Goal: Information Seeking & Learning: Learn about a topic

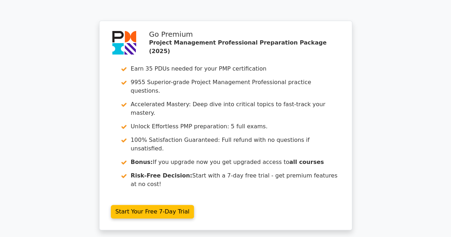
scroll to position [1367, 0]
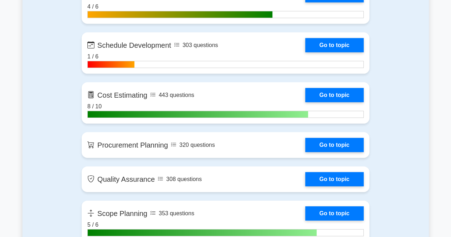
scroll to position [1051, 0]
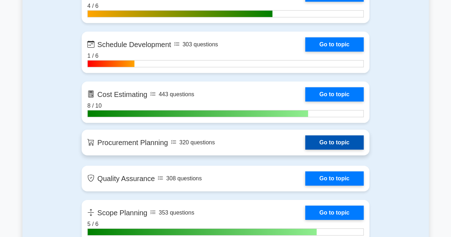
click at [328, 141] on link "Go to topic" at bounding box center [334, 143] width 59 height 14
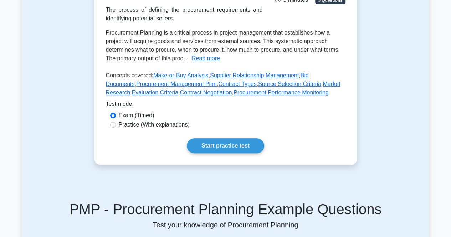
scroll to position [130, 0]
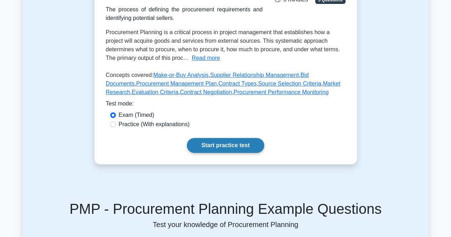
click at [214, 153] on link "Start practice test" at bounding box center [225, 145] width 77 height 15
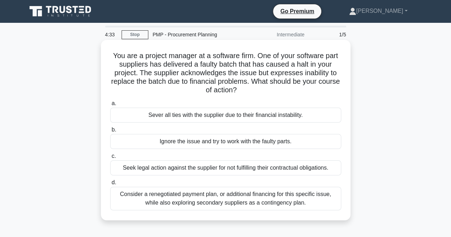
click at [203, 203] on div "Consider a renegotiated payment plan, or additional financing for this specific…" at bounding box center [225, 199] width 231 height 24
click at [110, 185] on input "d. Consider a renegotiated payment plan, or additional financing for this speci…" at bounding box center [110, 183] width 0 height 5
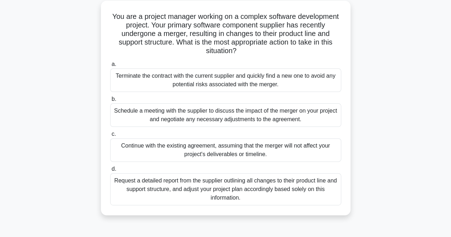
scroll to position [41, 0]
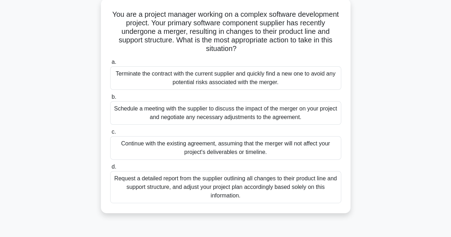
click at [193, 113] on div "Schedule a meeting with the supplier to discuss the impact of the merger on you…" at bounding box center [225, 113] width 231 height 24
click at [110, 100] on input "b. Schedule a meeting with the supplier to discuss the impact of the merger on …" at bounding box center [110, 97] width 0 height 5
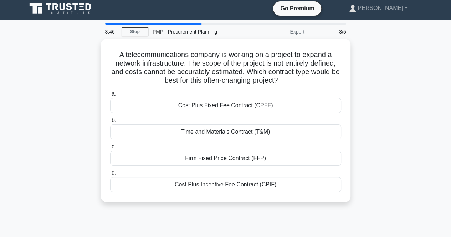
scroll to position [0, 0]
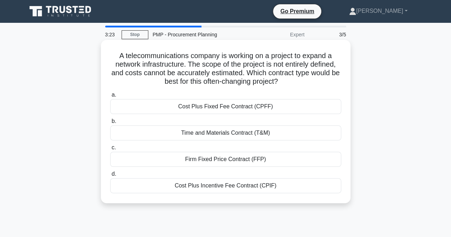
click at [170, 135] on div "Time and Materials Contract (T&M)" at bounding box center [225, 133] width 231 height 15
click at [110, 124] on input "b. Time and Materials Contract (T&M)" at bounding box center [110, 121] width 0 height 5
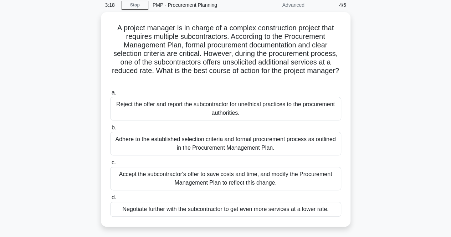
scroll to position [30, 0]
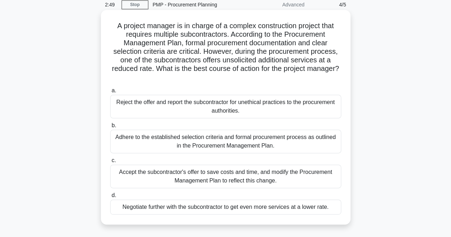
click at [172, 141] on div "Adhere to the established selection criteria and formal procurement process as …" at bounding box center [225, 142] width 231 height 24
click at [110, 128] on input "b. Adhere to the established selection criteria and formal procurement process …" at bounding box center [110, 125] width 0 height 5
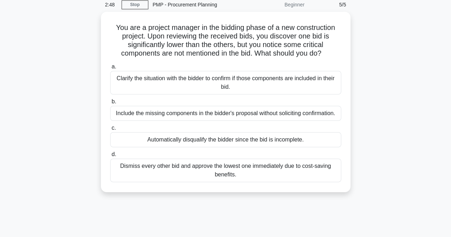
scroll to position [0, 0]
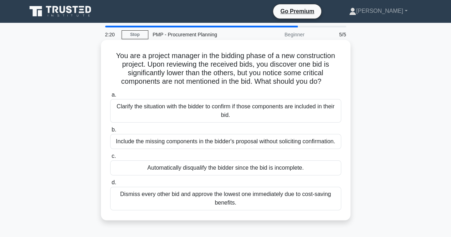
click at [175, 110] on div "Clarify the situation with the bidder to confirm if those components are includ…" at bounding box center [225, 111] width 231 height 24
click at [110, 97] on input "a. Clarify the situation with the bidder to confirm if those components are inc…" at bounding box center [110, 95] width 0 height 5
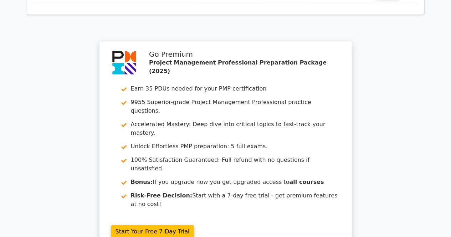
scroll to position [1116, 0]
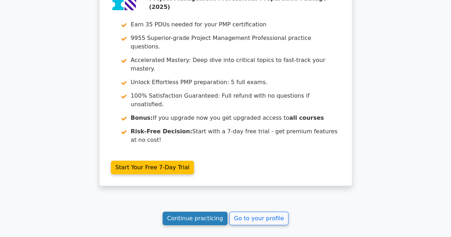
click at [190, 212] on link "Continue practicing" at bounding box center [195, 219] width 65 height 14
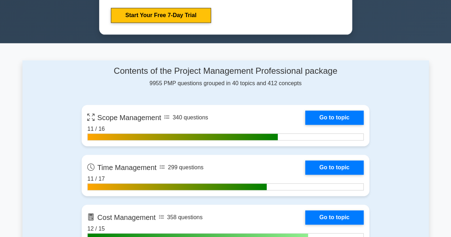
scroll to position [432, 0]
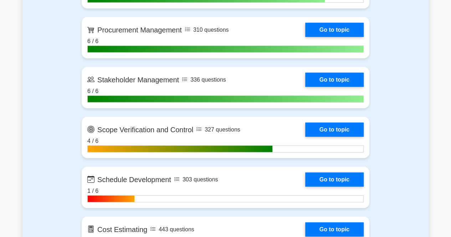
scroll to position [916, 0]
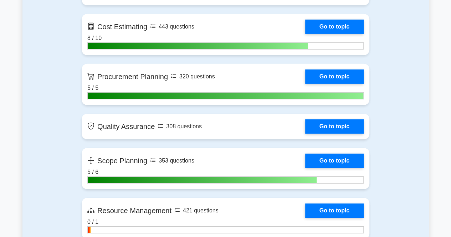
scroll to position [1121, 0]
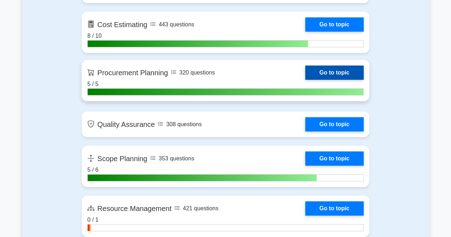
click at [333, 68] on link "Go to topic" at bounding box center [334, 73] width 59 height 14
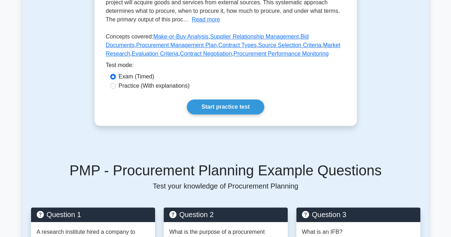
scroll to position [169, 0]
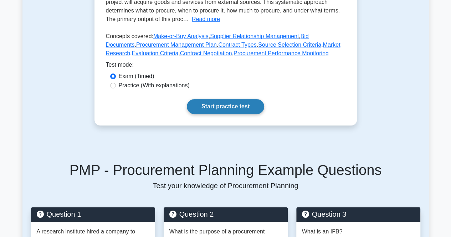
click at [220, 114] on link "Start practice test" at bounding box center [225, 106] width 77 height 15
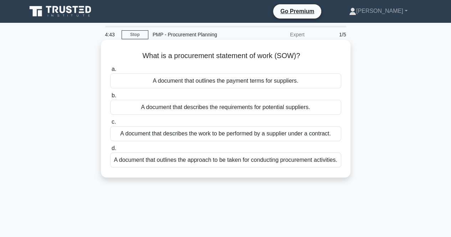
click at [171, 137] on div "A document that describes the work to be performed by a supplier under a contra…" at bounding box center [225, 133] width 231 height 15
click at [110, 125] on input "c. A document that describes the work to be performed by a supplier under a con…" at bounding box center [110, 122] width 0 height 5
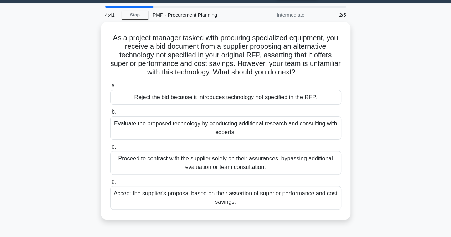
scroll to position [20, 0]
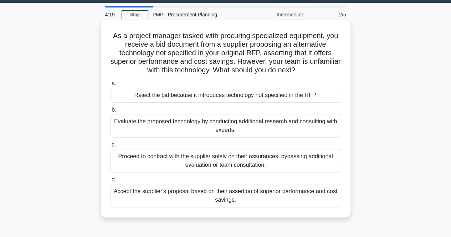
click at [127, 132] on div "Evaluate the proposed technology by conducting additional research and consulti…" at bounding box center [225, 126] width 231 height 24
click at [110, 112] on input "b. Evaluate the proposed technology by conducting additional research and consu…" at bounding box center [110, 110] width 0 height 5
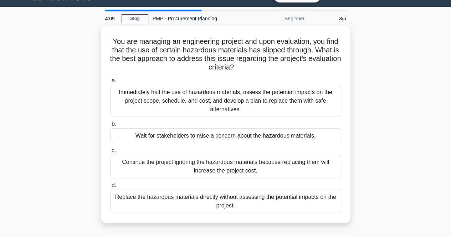
scroll to position [16, 0]
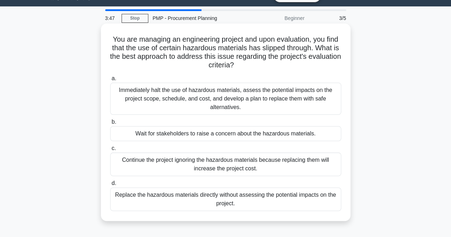
click at [179, 102] on div "Immediately halt the use of hazardous materials, assess the potential impacts o…" at bounding box center [225, 99] width 231 height 32
click at [110, 81] on input "a. Immediately halt the use of hazardous materials, assess the potential impact…" at bounding box center [110, 78] width 0 height 5
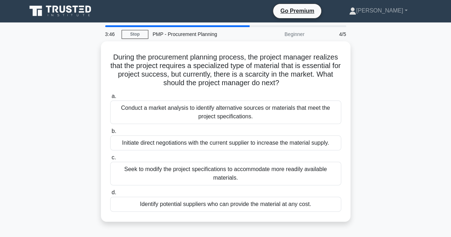
scroll to position [0, 0]
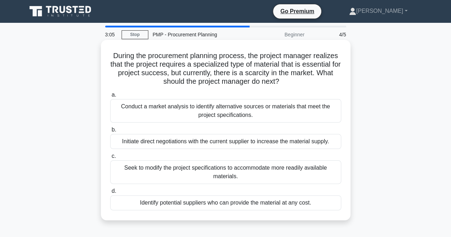
click at [141, 107] on div "Conduct a market analysis to identify alternative sources or materials that mee…" at bounding box center [225, 111] width 231 height 24
click at [110, 97] on input "a. Conduct a market analysis to identify alternative sources or materials that …" at bounding box center [110, 95] width 0 height 5
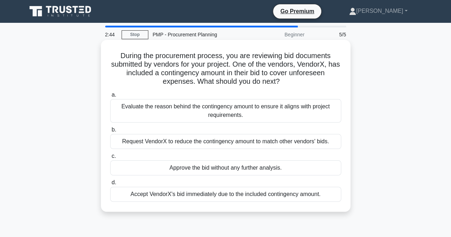
click at [146, 112] on div "Evaluate the reason behind the contingency amount to ensure it aligns with proj…" at bounding box center [225, 111] width 231 height 24
click at [110, 97] on input "a. Evaluate the reason behind the contingency amount to ensure it aligns with p…" at bounding box center [110, 95] width 0 height 5
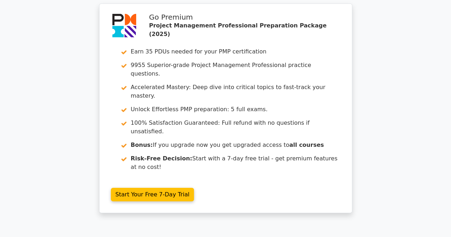
scroll to position [1018, 0]
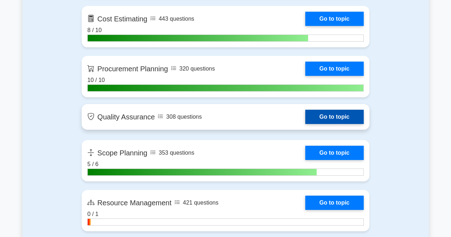
scroll to position [1127, 0]
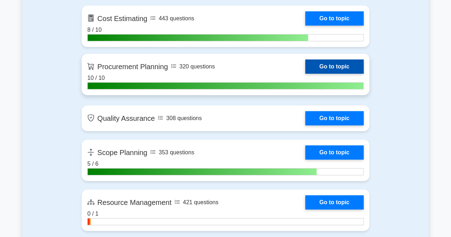
click at [345, 67] on link "Go to topic" at bounding box center [334, 67] width 59 height 14
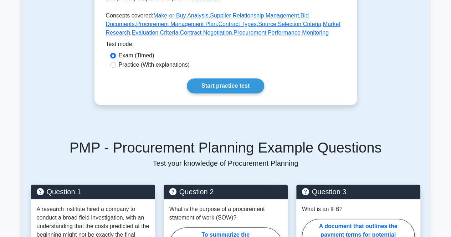
scroll to position [194, 0]
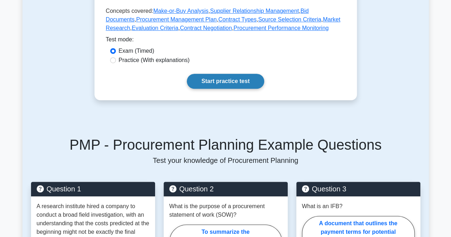
click at [258, 89] on link "Start practice test" at bounding box center [225, 81] width 77 height 15
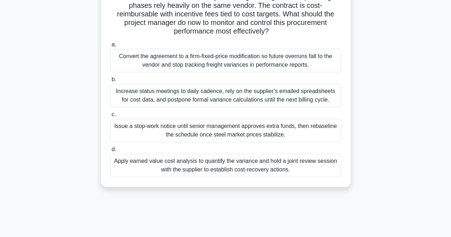
scroll to position [78, 0]
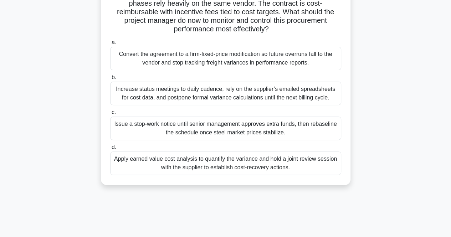
click at [157, 160] on div "Apply earned value cost analysis to quantify the variance and hold a joint revi…" at bounding box center [225, 164] width 231 height 24
click at [110, 150] on input "d. Apply earned value cost analysis to quantify the variance and hold a joint r…" at bounding box center [110, 147] width 0 height 5
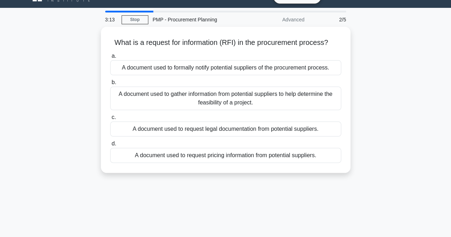
scroll to position [0, 0]
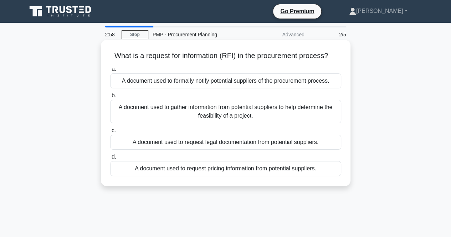
click at [197, 112] on div "A document used to gather information from potential suppliers to help determin…" at bounding box center [225, 112] width 231 height 24
click at [110, 98] on input "b. A document used to gather information from potential suppliers to help deter…" at bounding box center [110, 95] width 0 height 5
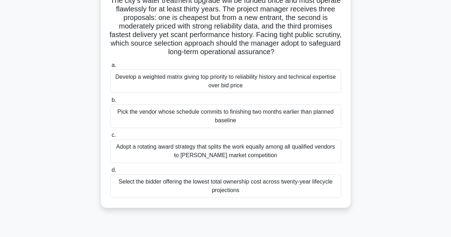
scroll to position [59, 0]
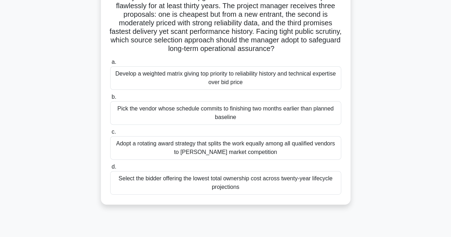
click at [170, 82] on div "Develop a weighted matrix giving top priority to reliability history and techni…" at bounding box center [225, 78] width 231 height 24
click at [110, 65] on input "a. Develop a weighted matrix giving top priority to reliability history and tec…" at bounding box center [110, 62] width 0 height 5
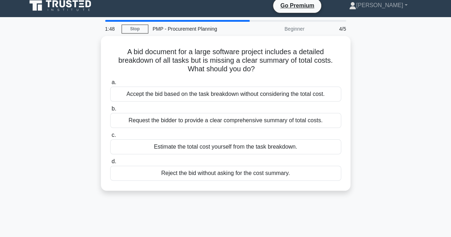
scroll to position [0, 0]
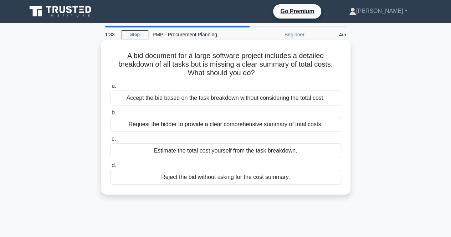
click at [137, 126] on div "Request the bidder to provide a clear comprehensive summary of total costs." at bounding box center [225, 124] width 231 height 15
click at [110, 115] on input "b. Request the bidder to provide a clear comprehensive summary of total costs." at bounding box center [110, 113] width 0 height 5
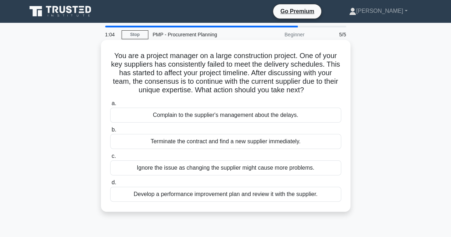
click at [146, 199] on div "Develop a performance improvement plan and review it with the supplier." at bounding box center [225, 194] width 231 height 15
click at [110, 185] on input "d. Develop a performance improvement plan and review it with the supplier." at bounding box center [110, 183] width 0 height 5
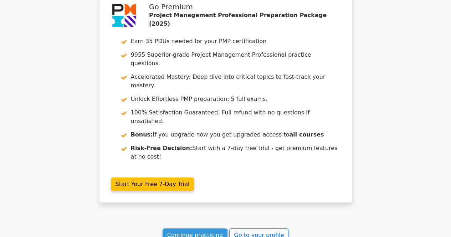
scroll to position [1200, 0]
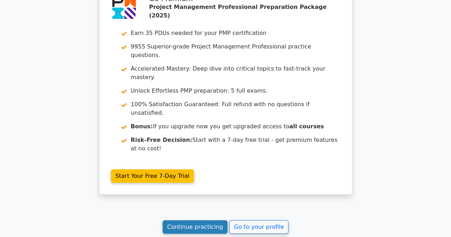
click at [194, 220] on link "Continue practicing" at bounding box center [195, 227] width 65 height 14
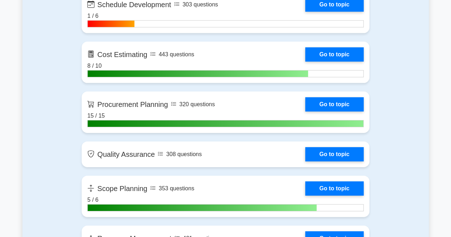
scroll to position [1095, 0]
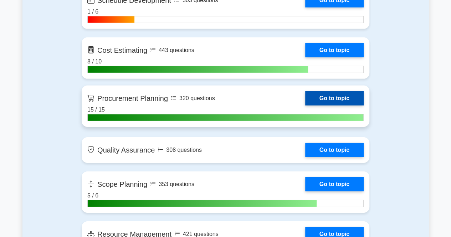
click at [335, 93] on link "Go to topic" at bounding box center [334, 98] width 59 height 14
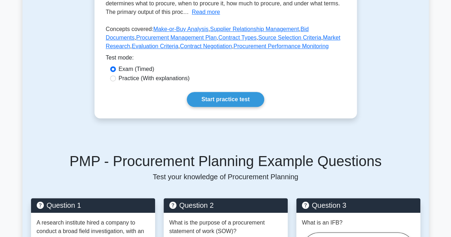
scroll to position [192, 0]
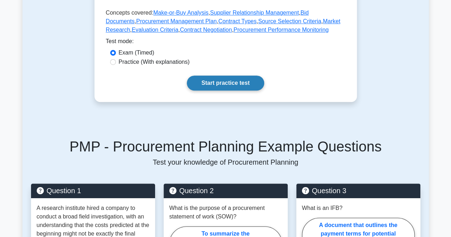
click at [239, 91] on link "Start practice test" at bounding box center [225, 83] width 77 height 15
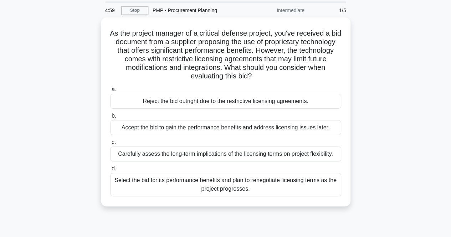
scroll to position [25, 0]
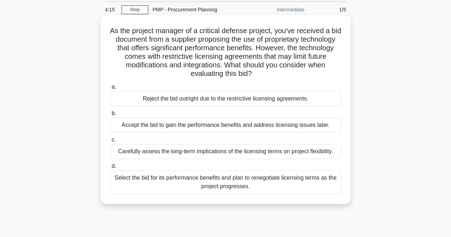
click at [150, 151] on div "Carefully assess the long-term implications of the licensing terms on project f…" at bounding box center [225, 151] width 231 height 15
click at [110, 142] on input "c. Carefully assess the long-term implications of the licensing terms on projec…" at bounding box center [110, 140] width 0 height 5
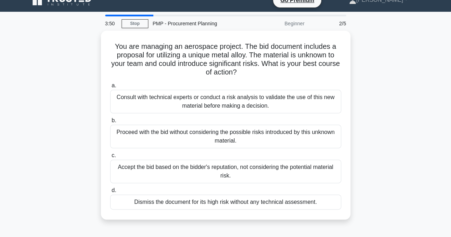
scroll to position [11, 0]
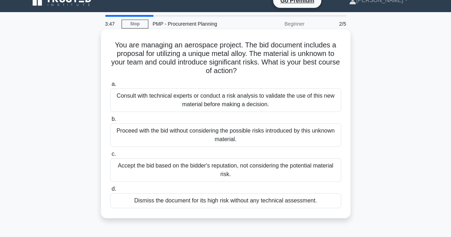
click at [173, 99] on div "Consult with technical experts or conduct a risk analysis to validate the use o…" at bounding box center [225, 100] width 231 height 24
click at [110, 87] on input "a. Consult with technical experts or conduct a risk analysis to validate the us…" at bounding box center [110, 84] width 0 height 5
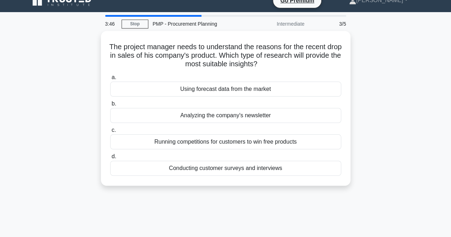
scroll to position [0, 0]
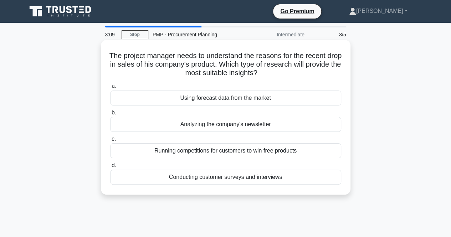
click at [168, 178] on div "Conducting customer surveys and interviews" at bounding box center [225, 177] width 231 height 15
click at [110, 168] on input "d. Conducting customer surveys and interviews" at bounding box center [110, 165] width 0 height 5
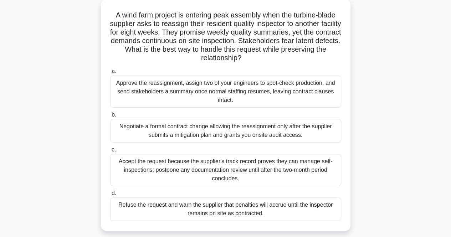
scroll to position [43, 0]
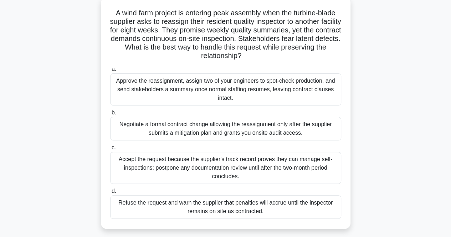
click at [157, 134] on div "Negotiate a formal contract change allowing the reassignment only after the sup…" at bounding box center [225, 129] width 231 height 24
click at [110, 115] on input "b. Negotiate a formal contract change allowing the reassignment only after the …" at bounding box center [110, 113] width 0 height 5
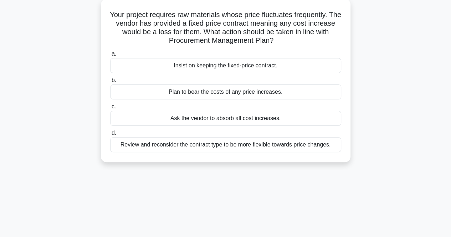
scroll to position [0, 0]
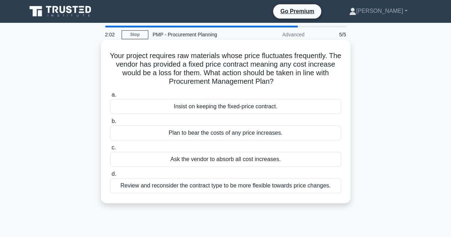
click at [164, 188] on div "Review and reconsider the contract type to be more flexible towards price chang…" at bounding box center [225, 185] width 231 height 15
click at [110, 177] on input "d. Review and reconsider the contract type to be more flexible towards price ch…" at bounding box center [110, 174] width 0 height 5
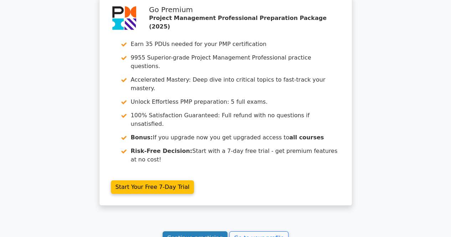
scroll to position [1099, 0]
click at [199, 231] on link "Continue practicing" at bounding box center [195, 238] width 65 height 14
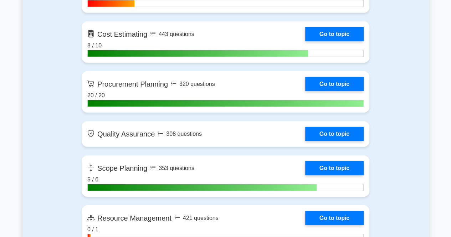
scroll to position [1112, 0]
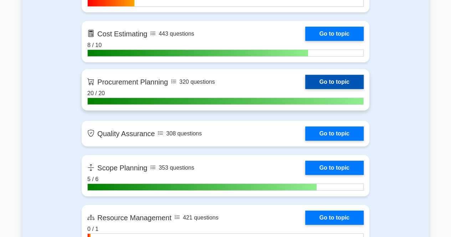
click at [342, 79] on link "Go to topic" at bounding box center [334, 82] width 59 height 14
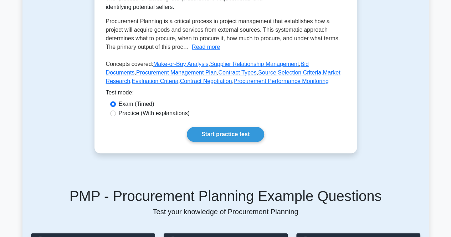
scroll to position [158, 0]
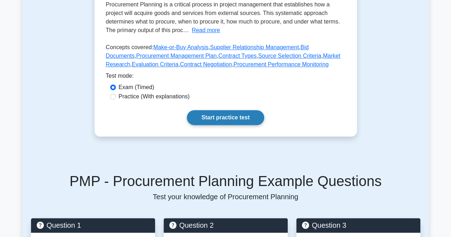
click at [231, 125] on link "Start practice test" at bounding box center [225, 117] width 77 height 15
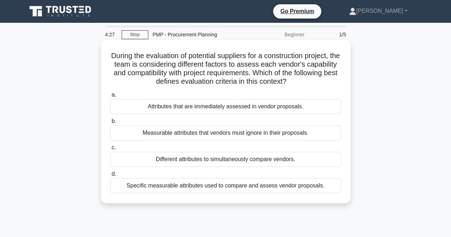
click at [222, 188] on div "Specific measurable attributes used to compare and assess vendor proposals." at bounding box center [225, 185] width 231 height 15
click at [110, 177] on input "d. Specific measurable attributes used to compare and assess vendor proposals." at bounding box center [110, 174] width 0 height 5
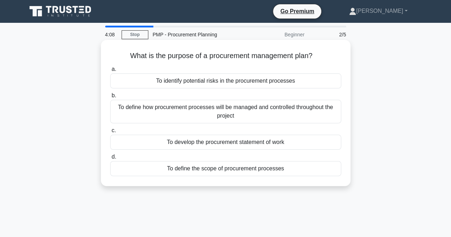
click at [179, 107] on div "To define how procurement processes will be managed and controlled throughout t…" at bounding box center [225, 112] width 231 height 24
click at [110, 98] on input "b. To define how procurement processes will be managed and controlled throughou…" at bounding box center [110, 95] width 0 height 5
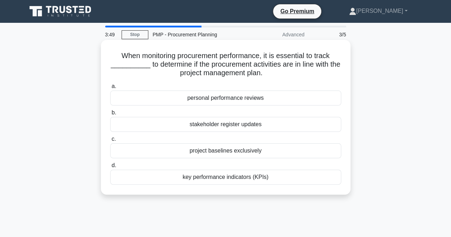
click at [203, 180] on div "key performance indicators (KPIs)" at bounding box center [225, 177] width 231 height 15
click at [110, 168] on input "d. key performance indicators (KPIs)" at bounding box center [110, 165] width 0 height 5
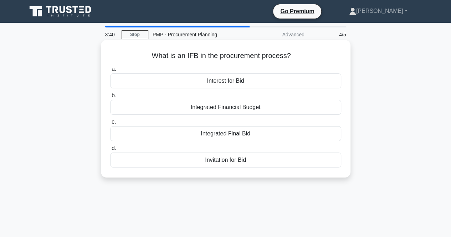
click at [213, 136] on div "Integrated Final Bid" at bounding box center [225, 133] width 231 height 15
click at [110, 125] on input "c. Integrated Final Bid" at bounding box center [110, 122] width 0 height 5
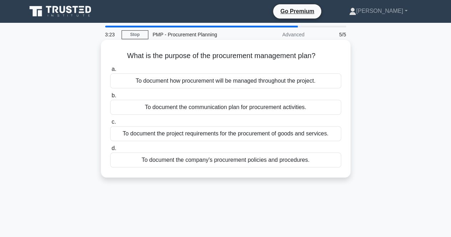
click at [205, 82] on div "To document how procurement will be managed throughout the project." at bounding box center [225, 80] width 231 height 15
click at [110, 72] on input "a. To document how procurement will be managed throughout the project." at bounding box center [110, 69] width 0 height 5
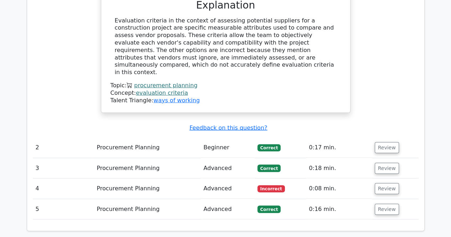
scroll to position [774, 0]
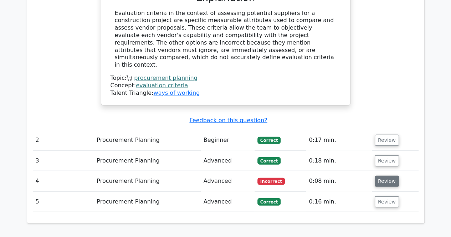
click at [387, 176] on button "Review" at bounding box center [387, 181] width 24 height 11
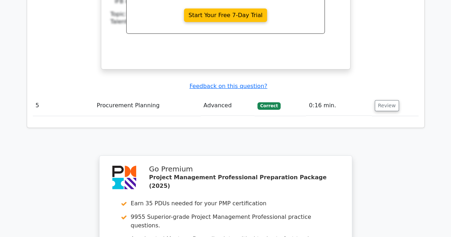
scroll to position [1333, 0]
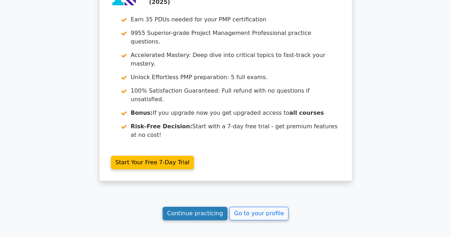
click at [210, 207] on link "Continue practicing" at bounding box center [195, 214] width 65 height 14
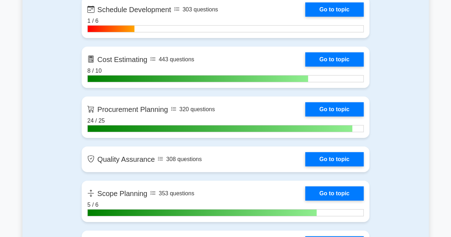
scroll to position [1087, 0]
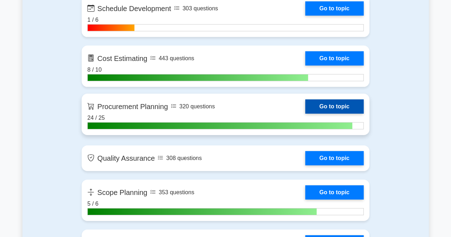
click at [328, 100] on link "Go to topic" at bounding box center [334, 107] width 59 height 14
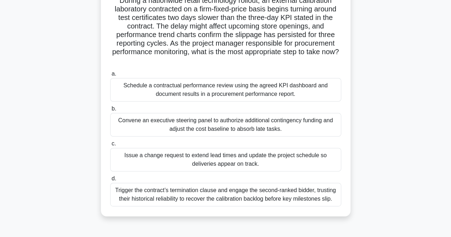
scroll to position [56, 0]
click at [154, 98] on div "Schedule a contractual performance review using the agreed KPI dashboard and do…" at bounding box center [225, 90] width 231 height 24
click at [110, 76] on input "a. Schedule a contractual performance review using the agreed KPI dashboard and…" at bounding box center [110, 73] width 0 height 5
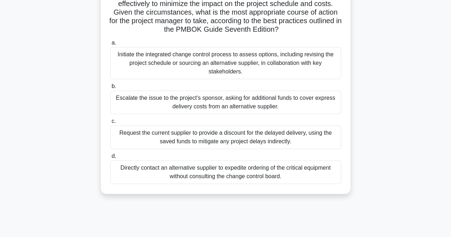
scroll to position [148, 0]
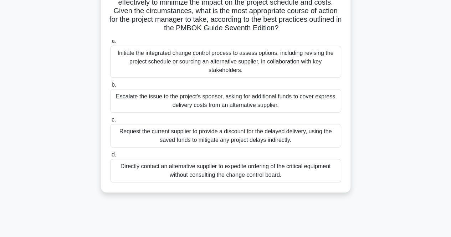
click at [220, 64] on div "Initiate the integrated change control process to assess options, including rev…" at bounding box center [225, 62] width 231 height 32
click at [110, 44] on input "a. Initiate the integrated change control process to assess options, including …" at bounding box center [110, 41] width 0 height 5
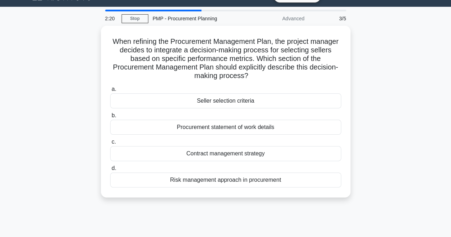
scroll to position [17, 0]
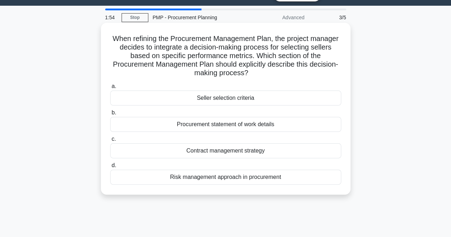
click at [165, 101] on div "Seller selection criteria" at bounding box center [225, 98] width 231 height 15
click at [110, 89] on input "a. Seller selection criteria" at bounding box center [110, 86] width 0 height 5
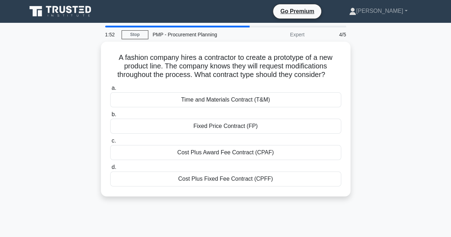
scroll to position [0, 0]
click at [20, 149] on main "1:24 Stop PMP - Procurement Planning Expert 4/5 A fashion company hires a contr…" at bounding box center [225, 204] width 451 height 362
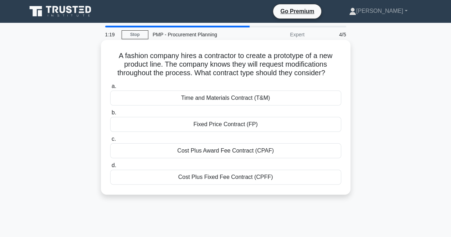
click at [162, 100] on div "Time and Materials Contract (T&M)" at bounding box center [225, 98] width 231 height 15
click at [110, 89] on input "a. Time and Materials Contract (T&M)" at bounding box center [110, 86] width 0 height 5
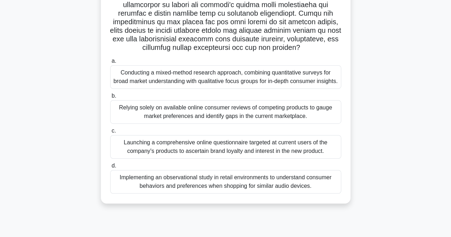
scroll to position [148, 0]
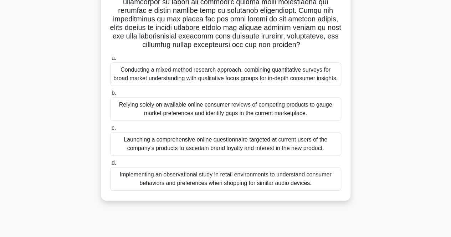
click at [187, 86] on div "Conducting a mixed-method research approach, combining quantitative surveys for…" at bounding box center [225, 74] width 231 height 24
click at [110, 61] on input "a. Conducting a mixed-method research approach, combining quantitative surveys …" at bounding box center [110, 58] width 0 height 5
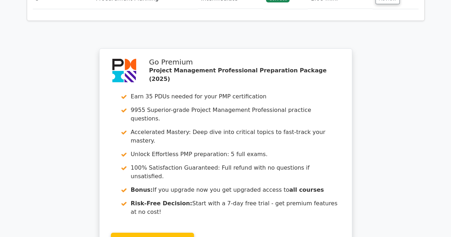
scroll to position [1201, 0]
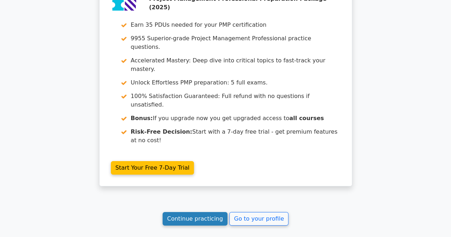
click at [204, 212] on link "Continue practicing" at bounding box center [195, 219] width 65 height 14
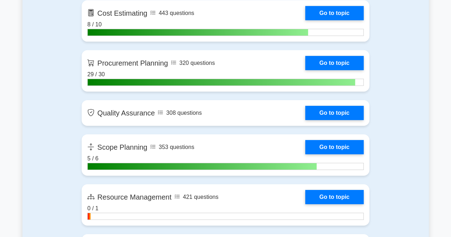
scroll to position [1133, 0]
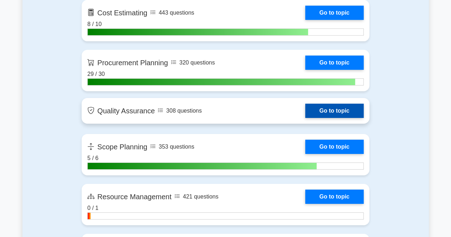
click at [351, 107] on link "Go to topic" at bounding box center [334, 111] width 59 height 14
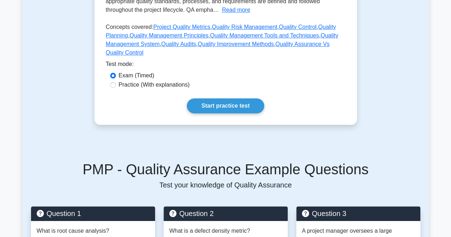
scroll to position [178, 0]
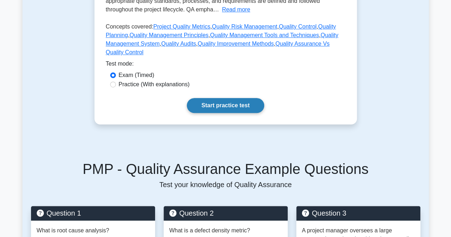
click at [248, 109] on link "Start practice test" at bounding box center [225, 105] width 77 height 15
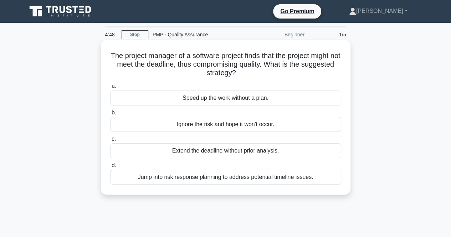
click at [196, 178] on div "Jump into risk response planning to address potential timeline issues." at bounding box center [225, 177] width 231 height 15
click at [110, 168] on input "d. Jump into risk response planning to address potential timeline issues." at bounding box center [110, 165] width 0 height 5
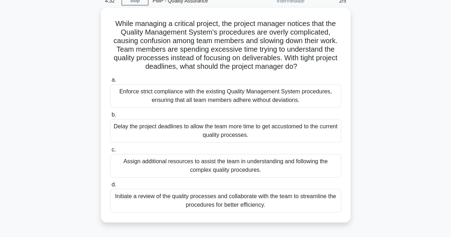
scroll to position [34, 0]
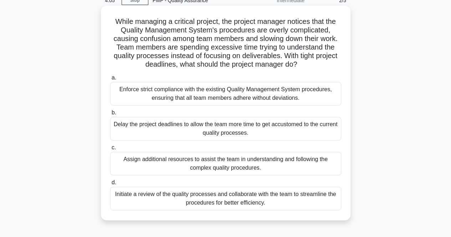
click at [156, 203] on div "Initiate a review of the quality processes and collaborate with the team to str…" at bounding box center [225, 199] width 231 height 24
click at [110, 185] on input "d. Initiate a review of the quality processes and collaborate with the team to …" at bounding box center [110, 183] width 0 height 5
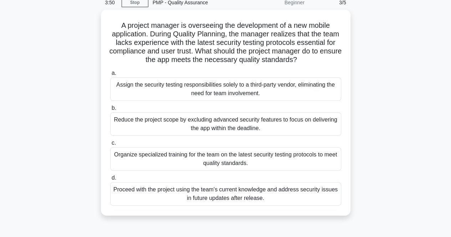
scroll to position [32, 0]
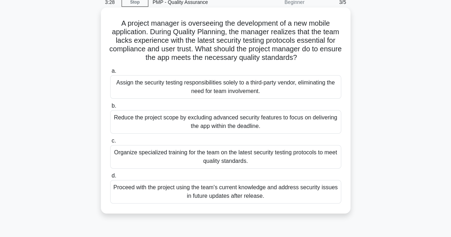
click at [167, 163] on div "Organize specialized training for the team on the latest security testing proto…" at bounding box center [225, 157] width 231 height 24
click at [110, 143] on input "c. Organize specialized training for the team on the latest security testing pr…" at bounding box center [110, 141] width 0 height 5
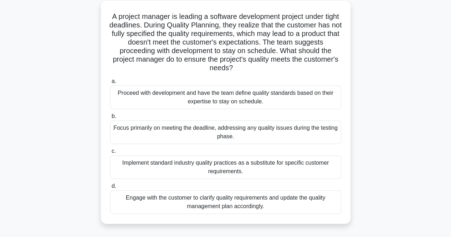
scroll to position [41, 0]
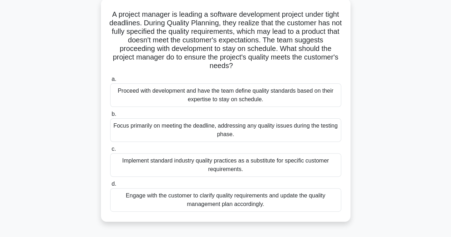
click at [190, 204] on div "Engage with the customer to clarify quality requirements and update the quality…" at bounding box center [225, 200] width 231 height 24
click at [110, 187] on input "d. Engage with the customer to clarify quality requirements and update the qual…" at bounding box center [110, 184] width 0 height 5
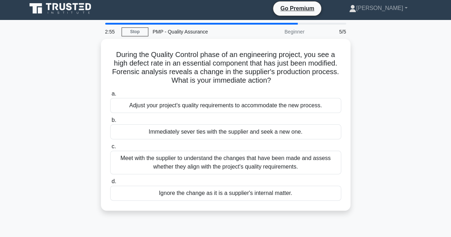
scroll to position [0, 0]
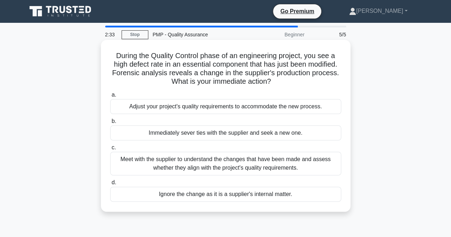
click at [250, 164] on div "Meet with the supplier to understand the changes that have been made and assess…" at bounding box center [225, 164] width 231 height 24
click at [110, 150] on input "c. Meet with the supplier to understand the changes that have been made and ass…" at bounding box center [110, 148] width 0 height 5
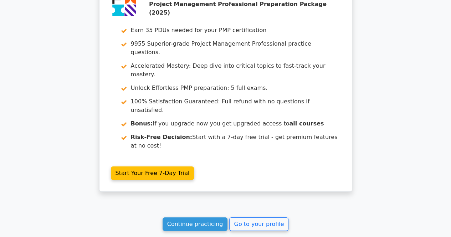
scroll to position [1076, 0]
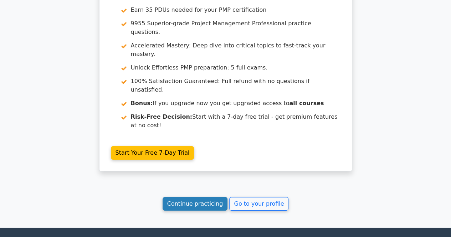
click at [205, 197] on link "Continue practicing" at bounding box center [195, 204] width 65 height 14
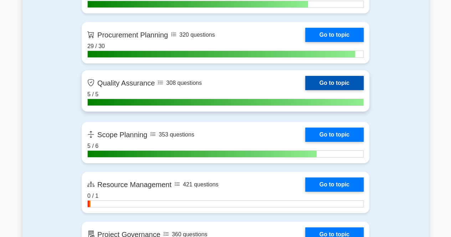
scroll to position [1161, 0]
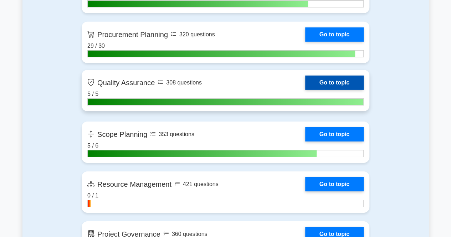
click at [335, 78] on link "Go to topic" at bounding box center [334, 83] width 59 height 14
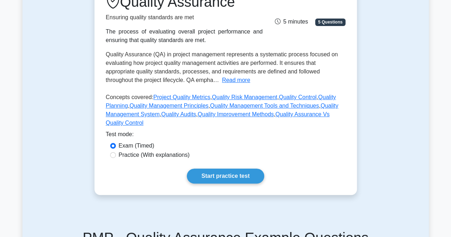
scroll to position [113, 0]
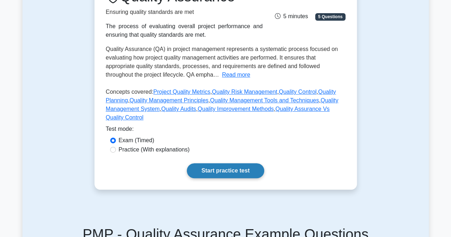
click at [214, 169] on link "Start practice test" at bounding box center [225, 170] width 77 height 15
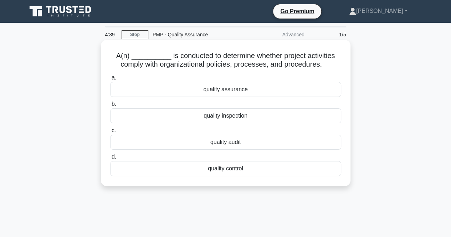
click at [245, 140] on div "quality audit" at bounding box center [225, 142] width 231 height 15
click at [110, 133] on input "c. quality audit" at bounding box center [110, 130] width 0 height 5
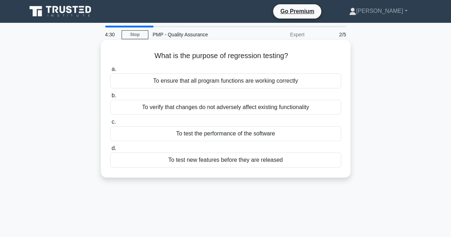
click at [275, 111] on div "To verify that changes do not adversely affect existing functionality" at bounding box center [225, 107] width 231 height 15
click at [110, 98] on input "b. To verify that changes do not adversely affect existing functionality" at bounding box center [110, 95] width 0 height 5
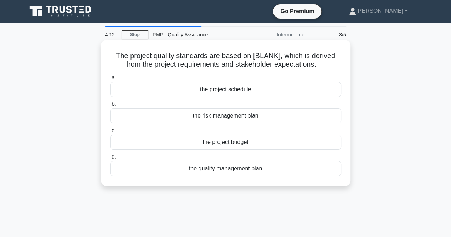
click at [214, 169] on div "the quality management plan" at bounding box center [225, 168] width 231 height 15
click at [110, 159] on input "d. the quality management plan" at bounding box center [110, 157] width 0 height 5
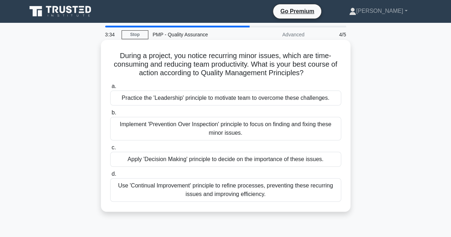
click at [175, 192] on div "Use 'Continual Improvement' principle to refine processes, preventing these rec…" at bounding box center [225, 190] width 231 height 24
click at [110, 177] on input "d. Use 'Continual Improvement' principle to refine processes, preventing these …" at bounding box center [110, 174] width 0 height 5
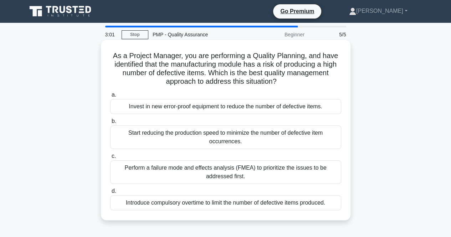
click at [200, 173] on div "Perform a failure mode and effects analysis (FMEA) to prioritize the issues to …" at bounding box center [225, 173] width 231 height 24
click at [110, 159] on input "c. Perform a failure mode and effects analysis (FMEA) to prioritize the issues …" at bounding box center [110, 156] width 0 height 5
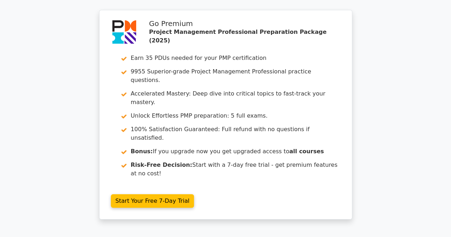
scroll to position [1140, 0]
drag, startPoint x: 0, startPoint y: 0, endPoint x: 200, endPoint y: 173, distance: 264.3
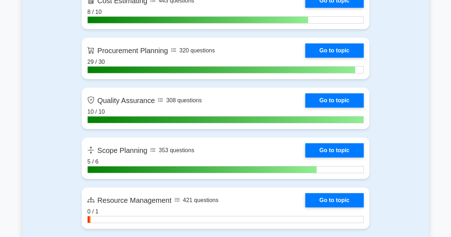
scroll to position [1078, 0]
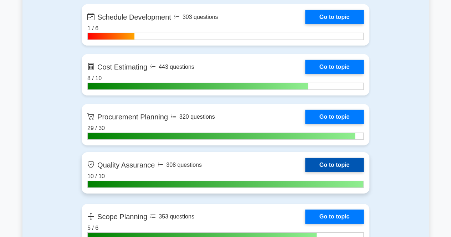
click at [329, 163] on link "Go to topic" at bounding box center [334, 165] width 59 height 14
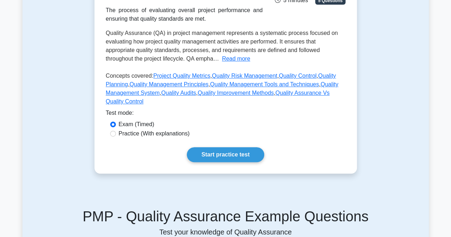
scroll to position [134, 0]
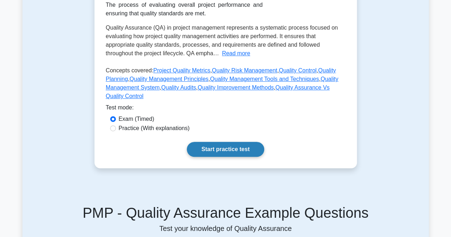
click at [239, 149] on link "Start practice test" at bounding box center [225, 149] width 77 height 15
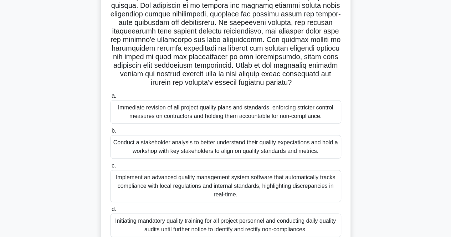
scroll to position [111, 0]
click at [157, 182] on div "Implement an advanced quality management system software that automatically tra…" at bounding box center [225, 186] width 231 height 32
click at [110, 168] on input "c. Implement an advanced quality management system software that automatically …" at bounding box center [110, 165] width 0 height 5
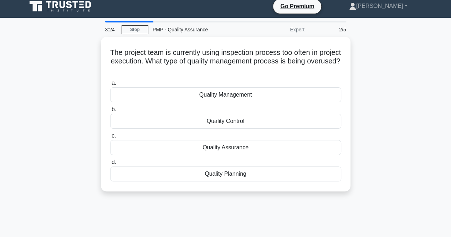
scroll to position [5, 0]
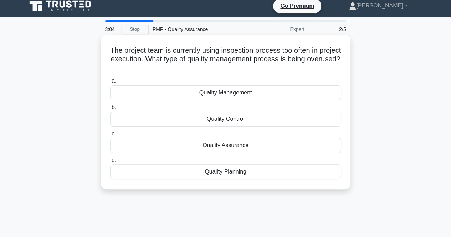
click at [252, 122] on div "Quality Control" at bounding box center [225, 119] width 231 height 15
click at [110, 110] on input "b. Quality Control" at bounding box center [110, 107] width 0 height 5
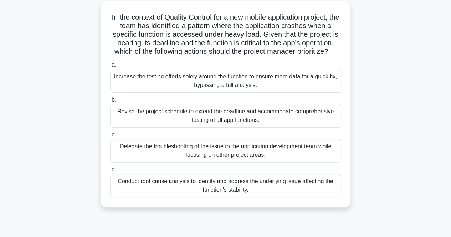
scroll to position [41, 0]
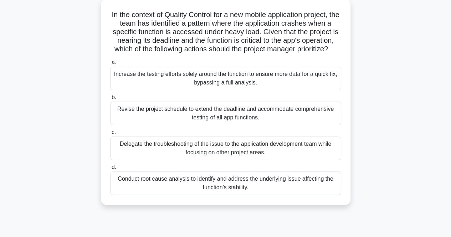
click at [199, 195] on div "Conduct root cause analysis to identify and address the underlying issue affect…" at bounding box center [225, 184] width 231 height 24
click at [110, 170] on input "d. Conduct root cause analysis to identify and address the underlying issue aff…" at bounding box center [110, 167] width 0 height 5
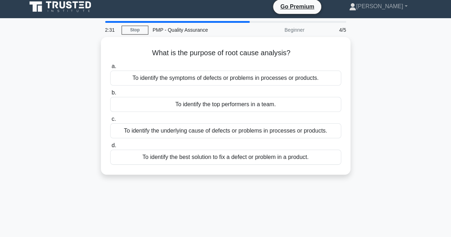
scroll to position [0, 0]
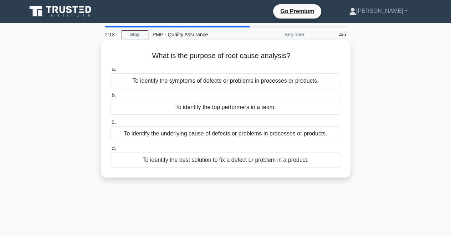
click at [286, 134] on div "To identify the underlying cause of defects or problems in processes or product…" at bounding box center [225, 133] width 231 height 15
click at [110, 125] on input "c. To identify the underlying cause of defects or problems in processes or prod…" at bounding box center [110, 122] width 0 height 5
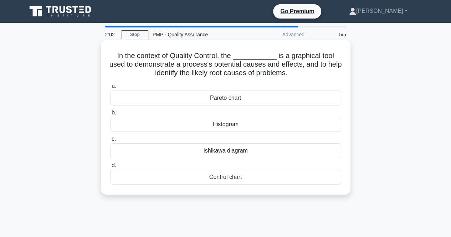
click at [257, 155] on div "Ishikawa diagram" at bounding box center [225, 150] width 231 height 15
click at [110, 142] on input "c. Ishikawa diagram" at bounding box center [110, 139] width 0 height 5
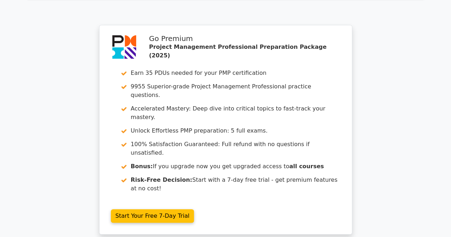
scroll to position [1317, 0]
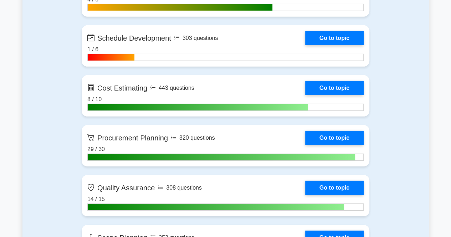
scroll to position [1088, 0]
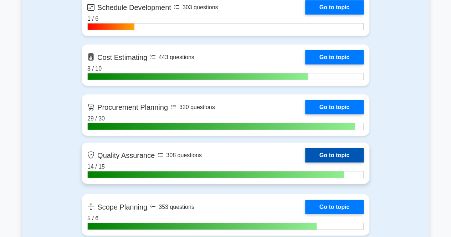
click at [341, 153] on link "Go to topic" at bounding box center [334, 155] width 59 height 14
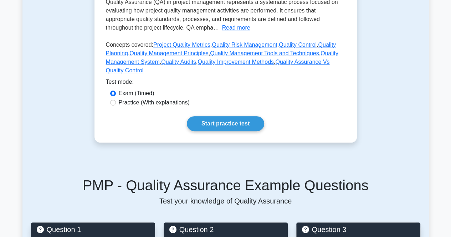
scroll to position [162, 0]
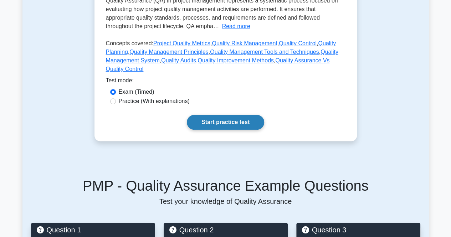
click at [236, 123] on link "Start practice test" at bounding box center [225, 122] width 77 height 15
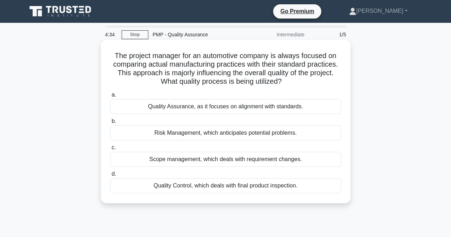
click at [259, 106] on div "Quality Assurance, as it focuses on alignment with standards." at bounding box center [225, 106] width 231 height 15
click at [110, 97] on input "a. Quality Assurance, as it focuses on alignment with standards." at bounding box center [110, 95] width 0 height 5
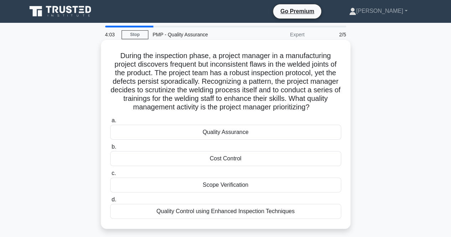
click at [180, 209] on div "Quality Control using Enhanced Inspection Techniques" at bounding box center [225, 211] width 231 height 15
click at [110, 202] on input "d. Quality Control using Enhanced Inspection Techniques" at bounding box center [110, 200] width 0 height 5
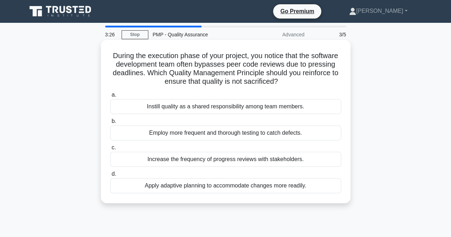
click at [255, 136] on div "Employ more frequent and thorough testing to catch defects." at bounding box center [225, 133] width 231 height 15
click at [110, 124] on input "b. Employ more frequent and thorough testing to catch defects." at bounding box center [110, 121] width 0 height 5
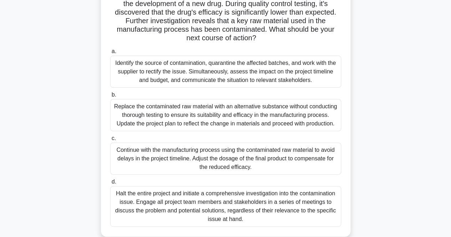
scroll to position [63, 0]
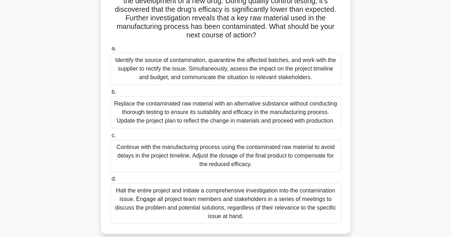
click at [308, 77] on div "Identify the source of contamination, quarantine the affected batches, and work…" at bounding box center [225, 69] width 231 height 32
click at [110, 51] on input "a. Identify the source of contamination, quarantine the affected batches, and w…" at bounding box center [110, 48] width 0 height 5
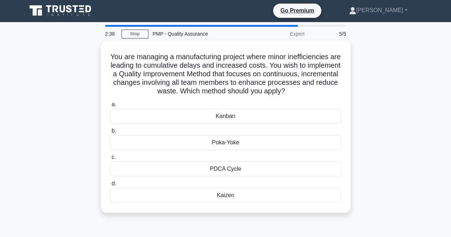
scroll to position [0, 0]
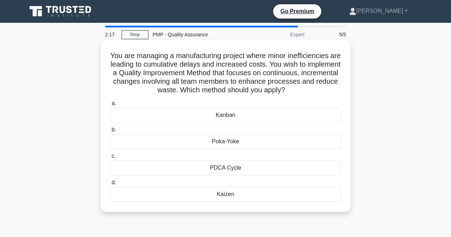
click at [208, 194] on div "Kaizen" at bounding box center [225, 194] width 231 height 15
click at [110, 185] on input "d. Kaizen" at bounding box center [110, 183] width 0 height 5
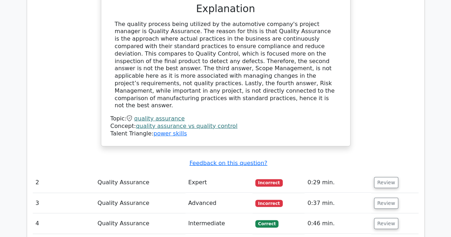
scroll to position [762, 0]
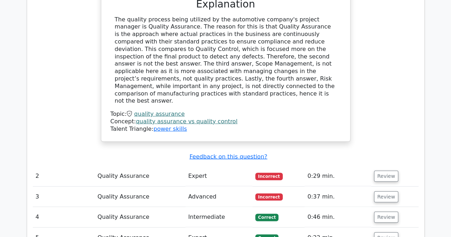
scroll to position [767, 0]
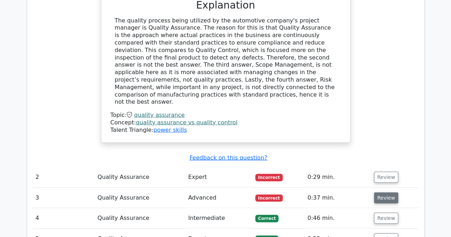
click at [384, 193] on button "Review" at bounding box center [386, 198] width 24 height 11
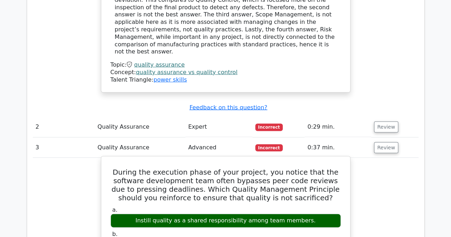
scroll to position [823, 0]
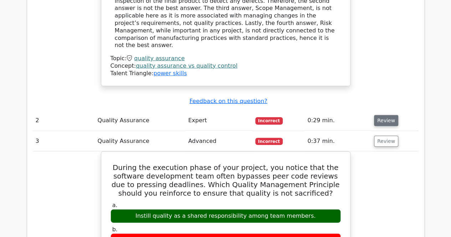
click at [382, 115] on button "Review" at bounding box center [386, 120] width 24 height 11
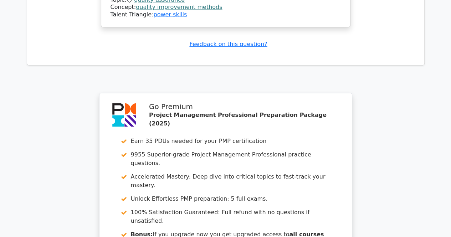
scroll to position [2126, 0]
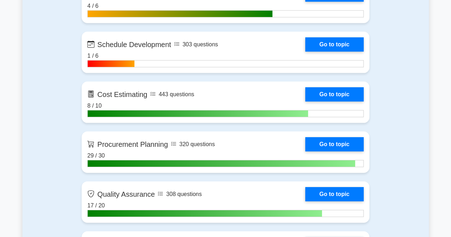
scroll to position [1056, 0]
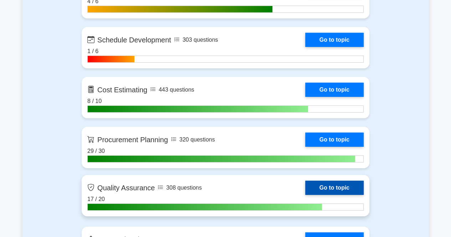
click at [347, 182] on link "Go to topic" at bounding box center [334, 188] width 59 height 14
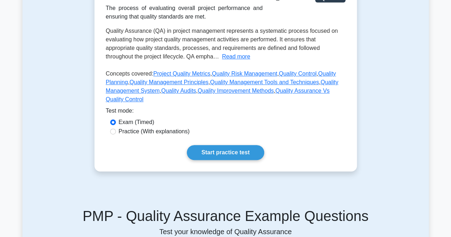
scroll to position [132, 0]
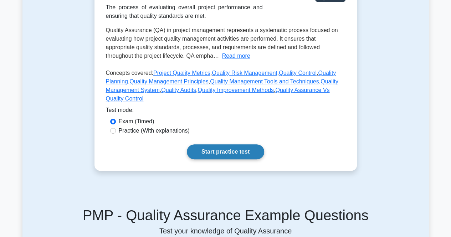
click at [232, 151] on link "Start practice test" at bounding box center [225, 151] width 77 height 15
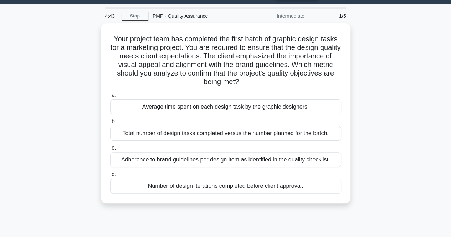
scroll to position [19, 0]
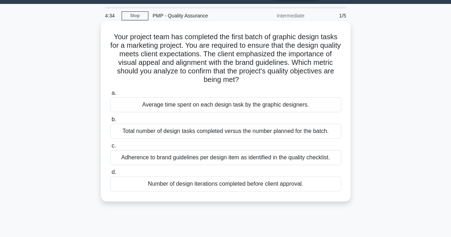
click at [253, 161] on div "Adherence to brand guidelines per design item as identified in the quality chec…" at bounding box center [225, 157] width 231 height 15
click at [110, 148] on input "c. Adherence to brand guidelines per design item as identified in the quality c…" at bounding box center [110, 146] width 0 height 5
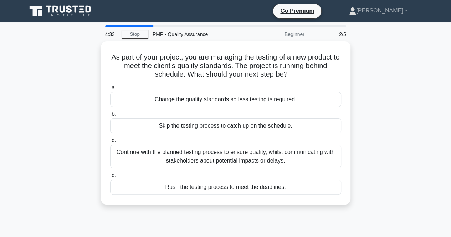
scroll to position [0, 0]
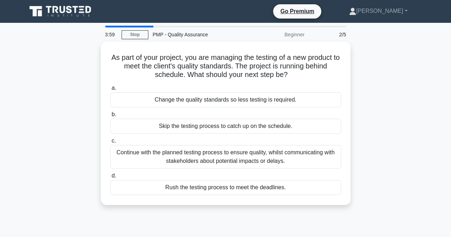
click at [253, 161] on div "Continue with the planned testing process to ensure quality, whilst communicati…" at bounding box center [225, 157] width 231 height 24
click at [110, 143] on input "c. Continue with the planned testing process to ensure quality, whilst communic…" at bounding box center [110, 141] width 0 height 5
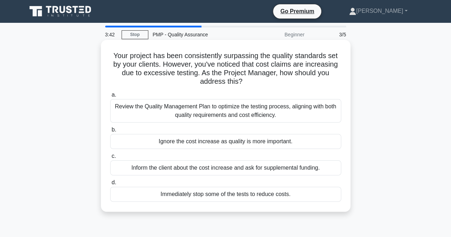
click at [259, 120] on div "Review the Quality Management Plan to optimize the testing process, aligning wi…" at bounding box center [225, 111] width 231 height 24
click at [110, 97] on input "a. Review the Quality Management Plan to optimize the testing process, aligning…" at bounding box center [110, 95] width 0 height 5
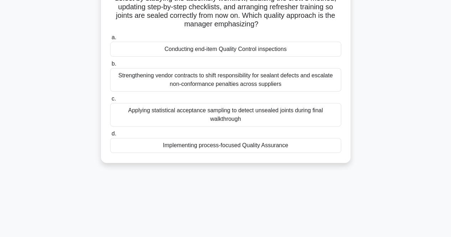
scroll to position [77, 0]
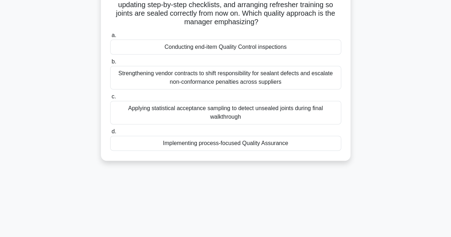
click at [237, 144] on div "Implementing process-focused Quality Assurance" at bounding box center [225, 143] width 231 height 15
click at [110, 134] on input "d. Implementing process-focused Quality Assurance" at bounding box center [110, 131] width 0 height 5
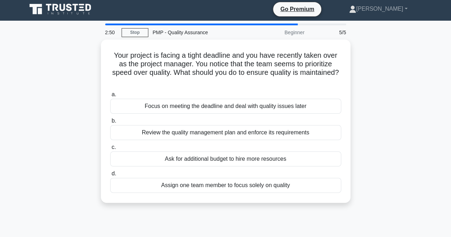
scroll to position [0, 0]
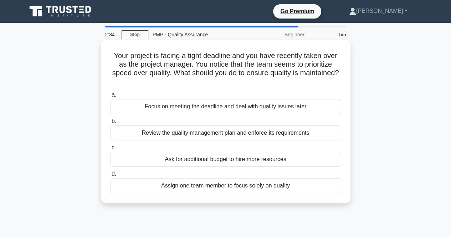
click at [245, 137] on div "Review the quality management plan and enforce its requirements" at bounding box center [225, 133] width 231 height 15
click at [110, 124] on input "b. Review the quality management plan and enforce its requirements" at bounding box center [110, 121] width 0 height 5
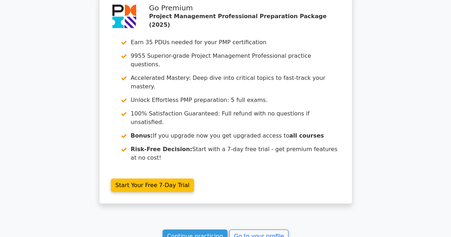
scroll to position [1169, 0]
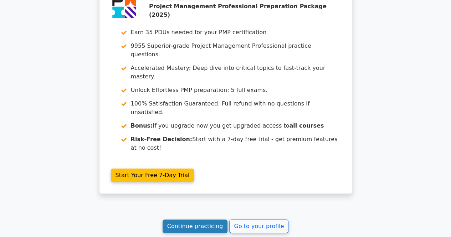
click at [183, 220] on link "Continue practicing" at bounding box center [195, 227] width 65 height 14
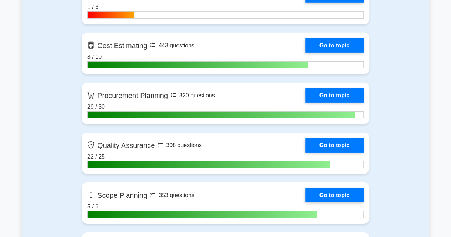
scroll to position [1100, 0]
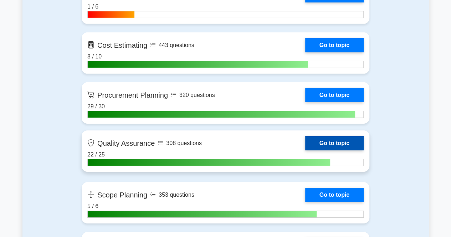
click at [337, 144] on link "Go to topic" at bounding box center [334, 143] width 59 height 14
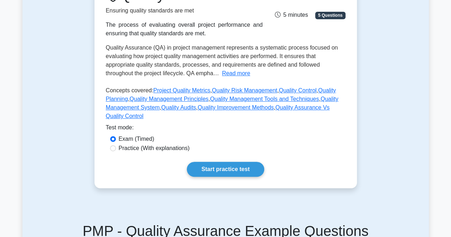
scroll to position [117, 0]
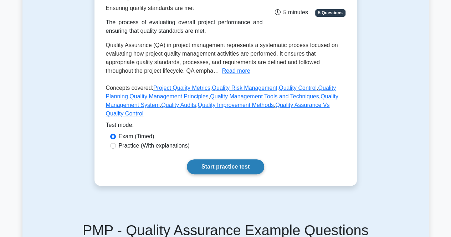
click at [238, 167] on link "Start practice test" at bounding box center [225, 166] width 77 height 15
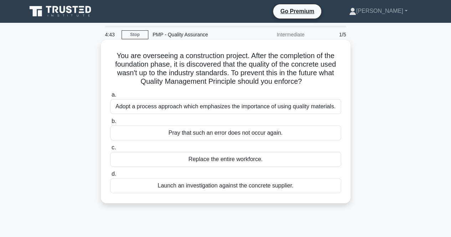
click at [251, 106] on div "Adopt a process approach which emphasizes the importance of using quality mater…" at bounding box center [225, 106] width 231 height 15
click at [110, 97] on input "a. Adopt a process approach which emphasizes the importance of using quality ma…" at bounding box center [110, 95] width 0 height 5
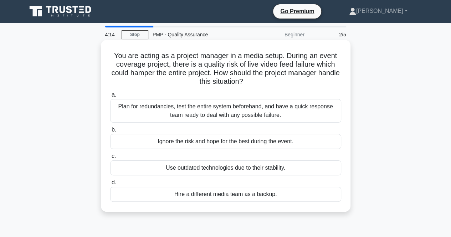
click at [244, 114] on div "Plan for redundancies, test the entire system beforehand, and have a quick resp…" at bounding box center [225, 111] width 231 height 24
click at [110, 97] on input "a. Plan for redundancies, test the entire system beforehand, and have a quick r…" at bounding box center [110, 95] width 0 height 5
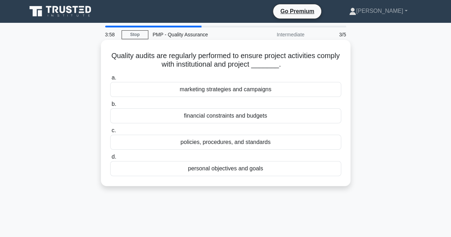
click at [197, 169] on div "personal objectives and goals" at bounding box center [225, 168] width 231 height 15
click at [110, 159] on input "d. personal objectives and goals" at bounding box center [110, 157] width 0 height 5
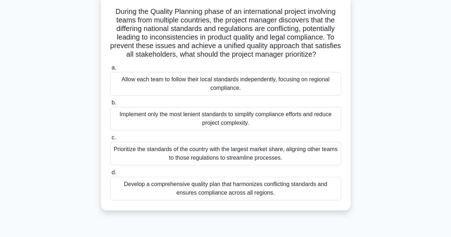
scroll to position [49, 0]
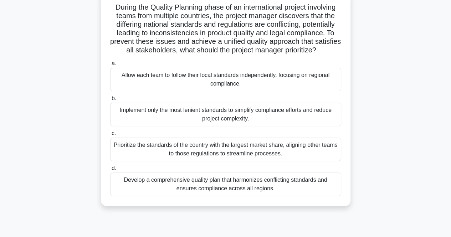
click at [189, 195] on div "Develop a comprehensive quality plan that harmonizes conflicting standards and …" at bounding box center [225, 185] width 231 height 24
click at [110, 171] on input "d. Develop a comprehensive quality plan that harmonizes conflicting standards a…" at bounding box center [110, 168] width 0 height 5
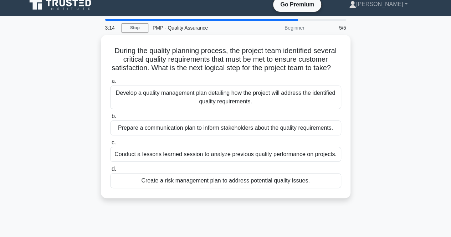
scroll to position [0, 0]
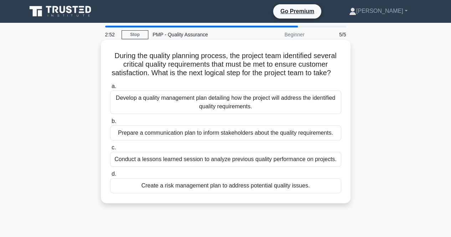
click at [258, 112] on div "Develop a quality management plan detailing how the project will address the id…" at bounding box center [225, 103] width 231 height 24
click at [110, 89] on input "a. Develop a quality management plan detailing how the project will address the…" at bounding box center [110, 86] width 0 height 5
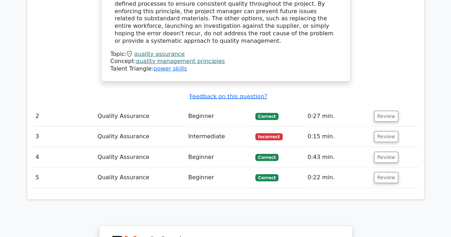
scroll to position [815, 0]
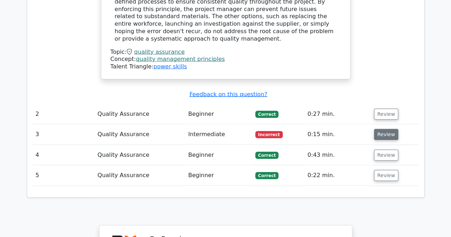
click at [384, 129] on button "Review" at bounding box center [386, 134] width 24 height 11
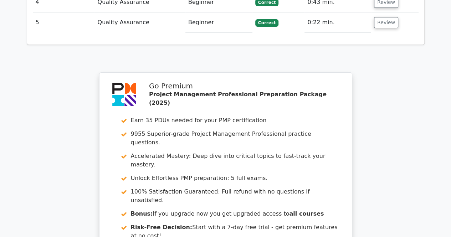
scroll to position [1381, 0]
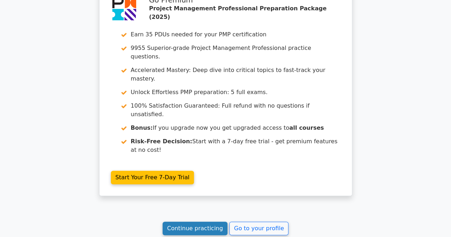
click at [207, 222] on link "Continue practicing" at bounding box center [195, 229] width 65 height 14
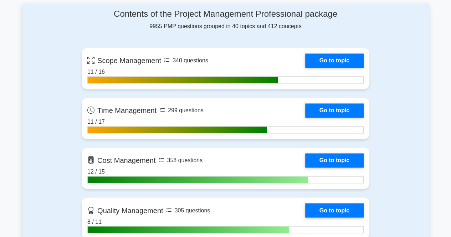
scroll to position [488, 0]
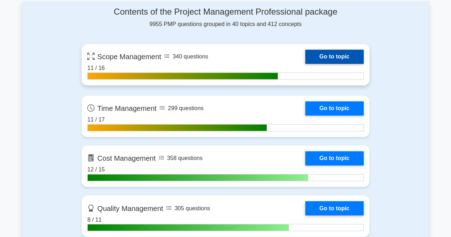
click at [329, 55] on link "Go to topic" at bounding box center [334, 57] width 59 height 14
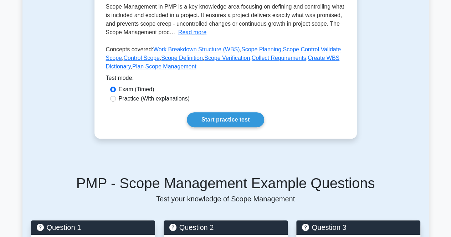
scroll to position [160, 0]
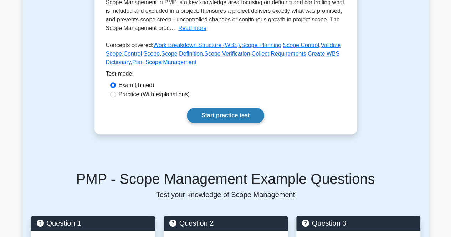
click at [238, 115] on link "Start practice test" at bounding box center [225, 115] width 77 height 15
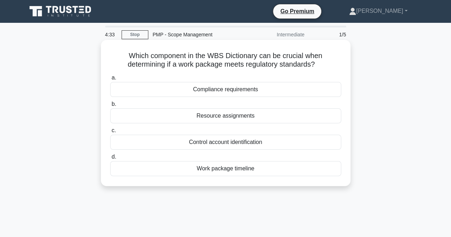
click at [265, 88] on div "Compliance requirements" at bounding box center [225, 89] width 231 height 15
click at [110, 80] on input "a. Compliance requirements" at bounding box center [110, 78] width 0 height 5
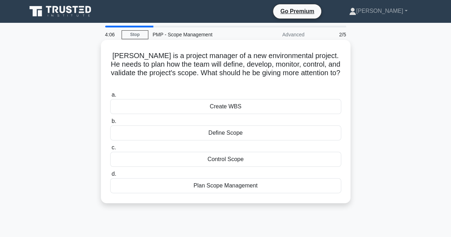
click at [204, 178] on div "Plan Scope Management" at bounding box center [225, 185] width 231 height 15
click at [110, 177] on input "d. Plan Scope Management" at bounding box center [110, 174] width 0 height 5
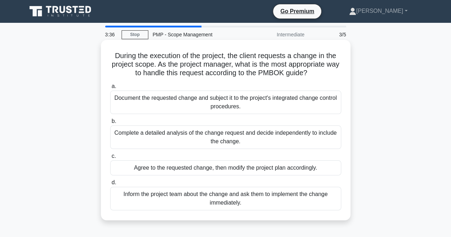
click at [255, 107] on div "Document the requested change and subject it to the project's integrated change…" at bounding box center [225, 103] width 231 height 24
click at [110, 89] on input "a. Document the requested change and subject it to the project's integrated cha…" at bounding box center [110, 86] width 0 height 5
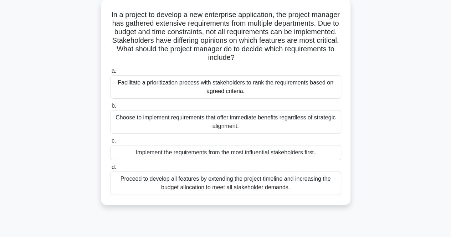
scroll to position [43, 0]
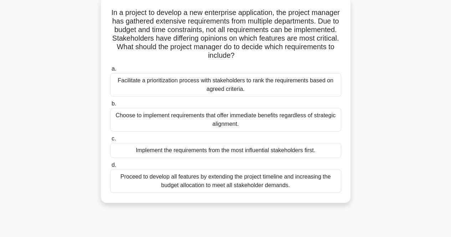
click at [275, 88] on div "Facilitate a prioritization process with stakeholders to rank the requirements …" at bounding box center [225, 85] width 231 height 24
click at [110, 71] on input "a. Facilitate a prioritization process with stakeholders to rank the requiremen…" at bounding box center [110, 69] width 0 height 5
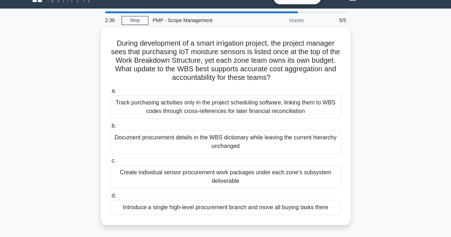
scroll to position [14, 0]
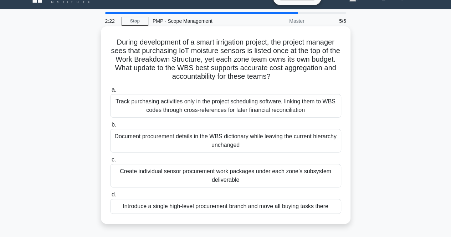
click at [215, 208] on div "Introduce a single high-level procurement branch and move all buying tasks there" at bounding box center [225, 206] width 231 height 15
click at [110, 197] on input "d. Introduce a single high-level procurement branch and move all buying tasks t…" at bounding box center [110, 195] width 0 height 5
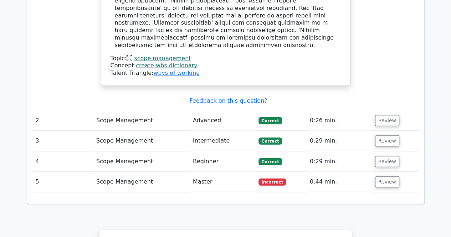
scroll to position [822, 0]
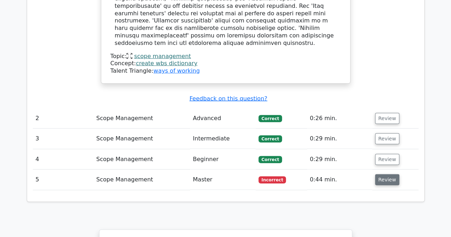
click at [382, 174] on button "Review" at bounding box center [387, 179] width 24 height 11
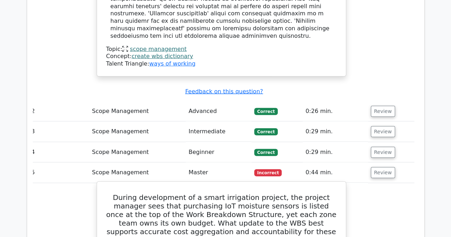
scroll to position [827, 0]
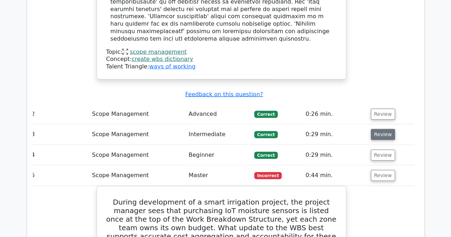
click at [377, 129] on button "Review" at bounding box center [383, 134] width 24 height 11
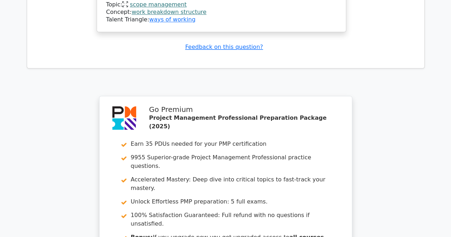
scroll to position [1736, 0]
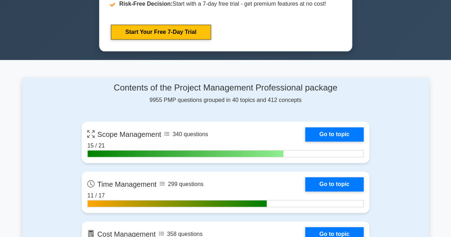
scroll to position [430, 0]
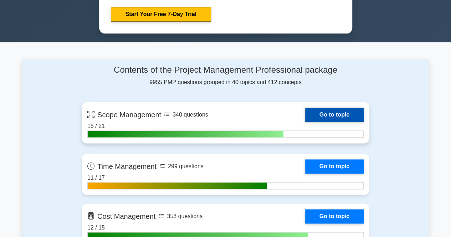
click at [349, 115] on link "Go to topic" at bounding box center [334, 115] width 59 height 14
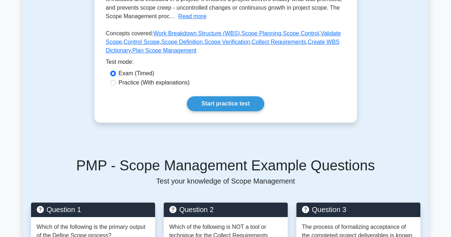
scroll to position [175, 0]
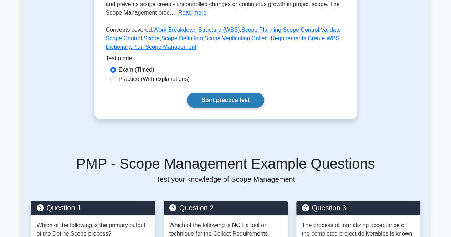
click at [244, 100] on link "Start practice test" at bounding box center [225, 100] width 77 height 15
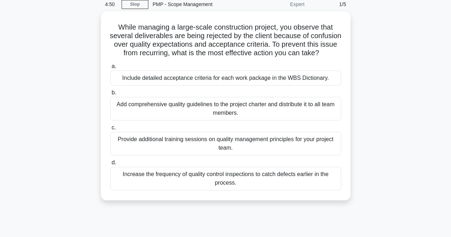
scroll to position [34, 0]
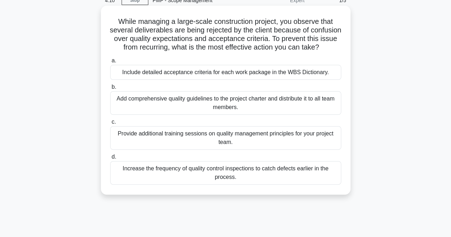
click at [163, 113] on div "Add comprehensive quality guidelines to the project charter and distribute it t…" at bounding box center [225, 103] width 231 height 24
click at [110, 90] on input "b. Add comprehensive quality guidelines to the project charter and distribute i…" at bounding box center [110, 87] width 0 height 5
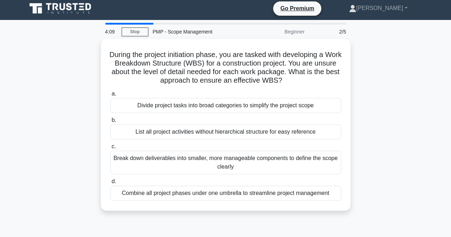
scroll to position [0, 0]
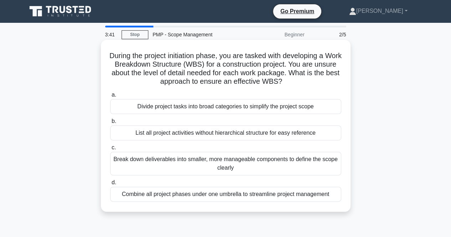
click at [148, 164] on div "Break down deliverables into smaller, more manageable components to define the …" at bounding box center [225, 164] width 231 height 24
click at [110, 150] on input "c. Break down deliverables into smaller, more manageable components to define t…" at bounding box center [110, 148] width 0 height 5
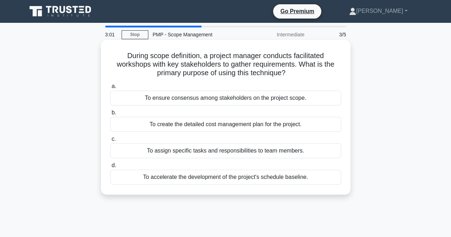
click at [235, 97] on div "To ensure consensus among stakeholders on the project scope." at bounding box center [225, 98] width 231 height 15
click at [110, 89] on input "a. To ensure consensus among stakeholders on the project scope." at bounding box center [110, 86] width 0 height 5
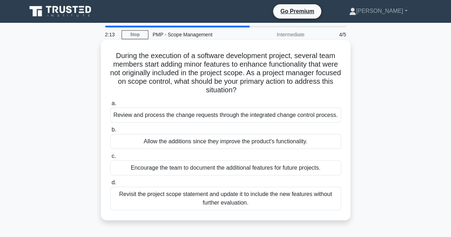
click at [234, 120] on div "Review and process the change requests through the integrated change control pr…" at bounding box center [225, 115] width 231 height 15
click at [110, 106] on input "a. Review and process the change requests through the integrated change control…" at bounding box center [110, 103] width 0 height 5
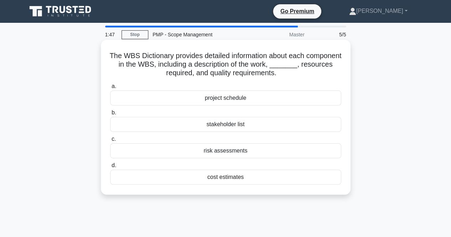
click at [226, 155] on div "risk assessments" at bounding box center [225, 150] width 231 height 15
click at [110, 142] on input "c. risk assessments" at bounding box center [110, 139] width 0 height 5
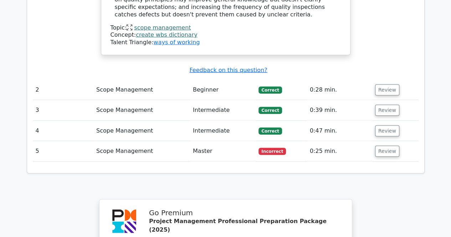
scroll to position [879, 0]
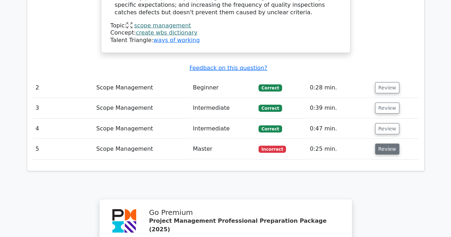
click at [381, 144] on button "Review" at bounding box center [387, 149] width 24 height 11
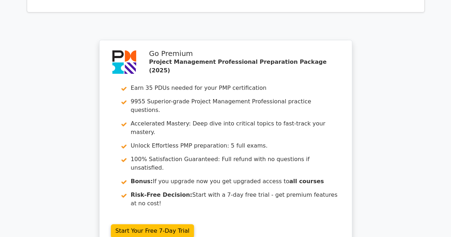
scroll to position [1525, 0]
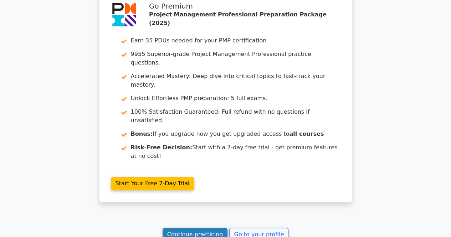
click at [197, 228] on link "Continue practicing" at bounding box center [195, 235] width 65 height 14
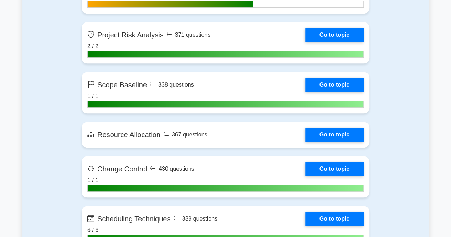
scroll to position [1461, 0]
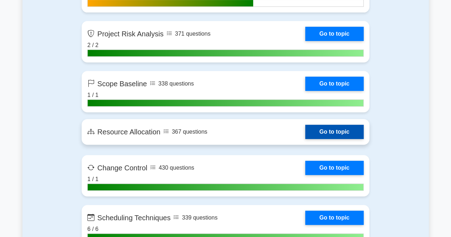
click at [346, 126] on link "Go to topic" at bounding box center [334, 132] width 59 height 14
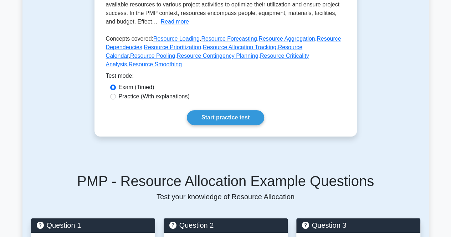
scroll to position [185, 0]
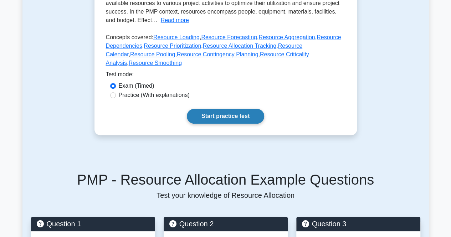
click at [212, 109] on link "Start practice test" at bounding box center [225, 116] width 77 height 15
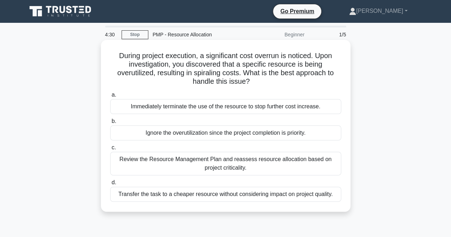
click at [195, 163] on div "Review the Resource Management Plan and reassess resource allocation based on p…" at bounding box center [225, 164] width 231 height 24
click at [110, 150] on input "c. Review the Resource Management Plan and reassess resource allocation based o…" at bounding box center [110, 148] width 0 height 5
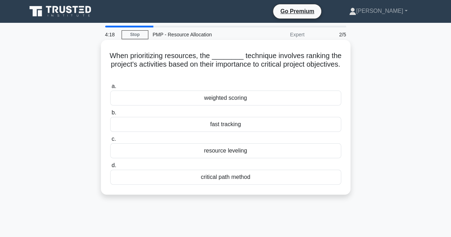
click at [269, 96] on div "weighted scoring" at bounding box center [225, 98] width 231 height 15
click at [110, 89] on input "a. weighted scoring" at bounding box center [110, 86] width 0 height 5
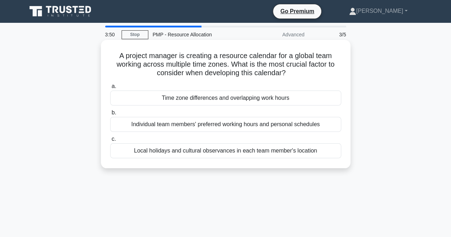
click at [293, 106] on div "a. Time zone differences and overlapping work hours b. Individual team members'…" at bounding box center [226, 120] width 240 height 79
click at [276, 101] on div "Time zone differences and overlapping work hours" at bounding box center [225, 98] width 231 height 15
click at [110, 89] on input "a. Time zone differences and overlapping work hours" at bounding box center [110, 86] width 0 height 5
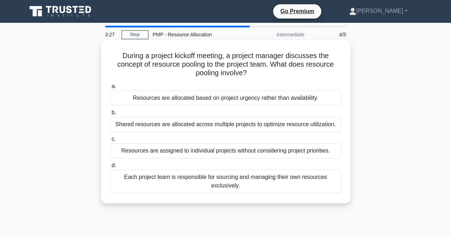
click at [225, 128] on div "Shared resources are allocated across multiple projects to optimize resource ut…" at bounding box center [225, 124] width 231 height 15
click at [110, 115] on input "b. Shared resources are allocated across multiple projects to optimize resource…" at bounding box center [110, 113] width 0 height 5
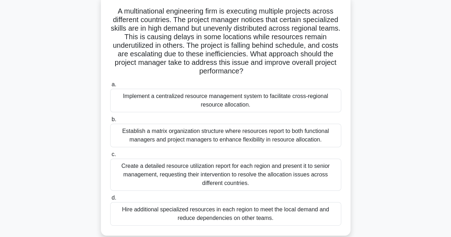
scroll to position [47, 0]
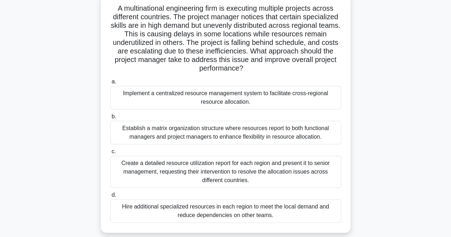
click at [207, 100] on div "Implement a centralized resource management system to facilitate cross-regional…" at bounding box center [225, 98] width 231 height 24
click at [110, 84] on input "a. Implement a centralized resource management system to facilitate cross-regio…" at bounding box center [110, 82] width 0 height 5
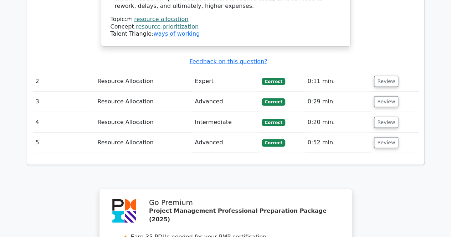
scroll to position [1129, 0]
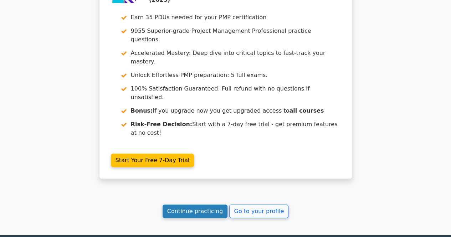
click at [205, 205] on link "Continue practicing" at bounding box center [195, 212] width 65 height 14
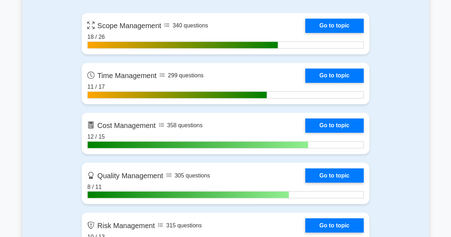
scroll to position [521, 0]
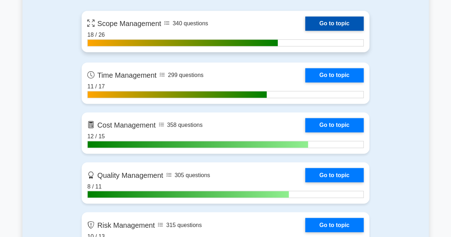
click at [341, 22] on link "Go to topic" at bounding box center [334, 23] width 59 height 14
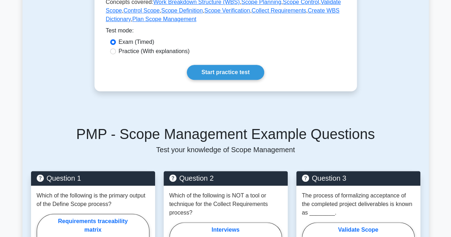
scroll to position [205, 0]
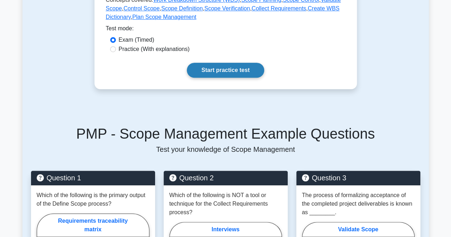
click at [248, 67] on link "Start practice test" at bounding box center [225, 70] width 77 height 15
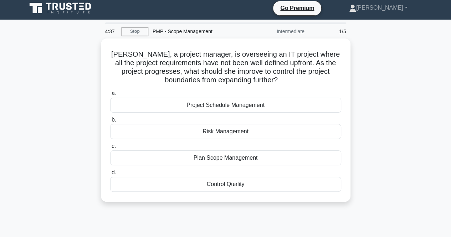
scroll to position [4, 0]
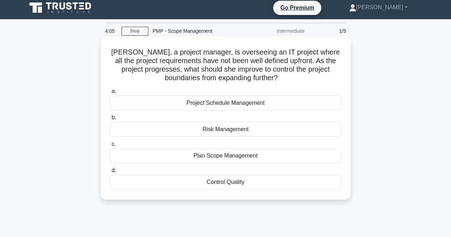
click at [184, 159] on div "Plan Scope Management" at bounding box center [225, 155] width 231 height 15
click at [110, 147] on input "c. Plan Scope Management" at bounding box center [110, 144] width 0 height 5
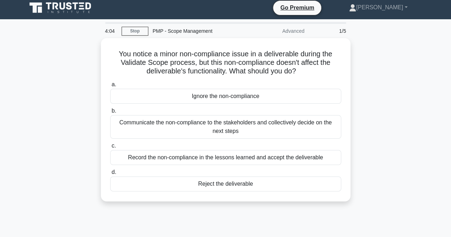
scroll to position [0, 0]
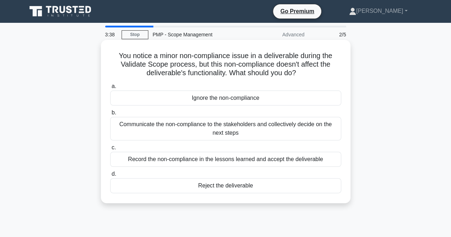
click at [171, 127] on div "Communicate the non-compliance to the stakeholders and collectively decide on t…" at bounding box center [225, 129] width 231 height 24
click at [110, 115] on input "b. Communicate the non-compliance to the stakeholders and collectively decide o…" at bounding box center [110, 113] width 0 height 5
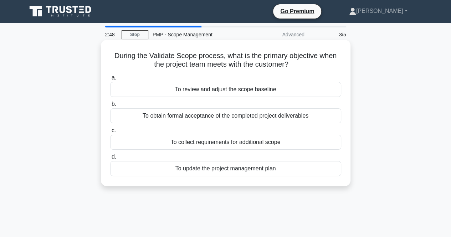
click at [213, 91] on div "To review and adjust the scope baseline" at bounding box center [225, 89] width 231 height 15
click at [110, 80] on input "a. To review and adjust the scope baseline" at bounding box center [110, 78] width 0 height 5
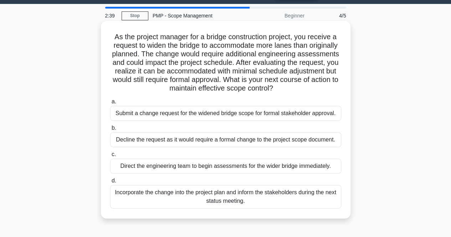
scroll to position [19, 0]
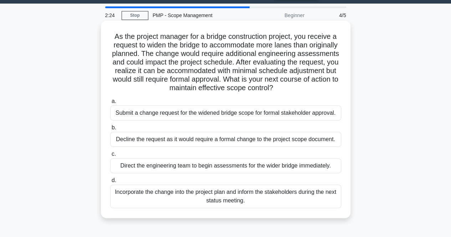
click at [193, 118] on div "Submit a change request for the widened bridge scope for formal stakeholder app…" at bounding box center [225, 113] width 231 height 15
click at [110, 104] on input "a. Submit a change request for the widened bridge scope for formal stakeholder …" at bounding box center [110, 101] width 0 height 5
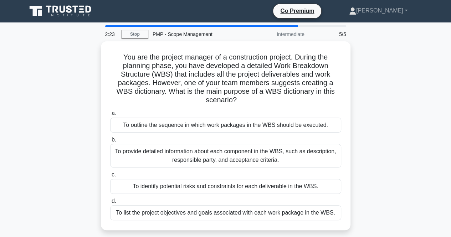
scroll to position [0, 0]
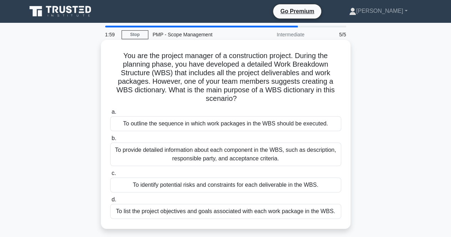
click at [167, 160] on div "To provide detailed information about each component in the WBS, such as descri…" at bounding box center [225, 155] width 231 height 24
click at [110, 141] on input "b. To provide detailed information about each component in the WBS, such as des…" at bounding box center [110, 138] width 0 height 5
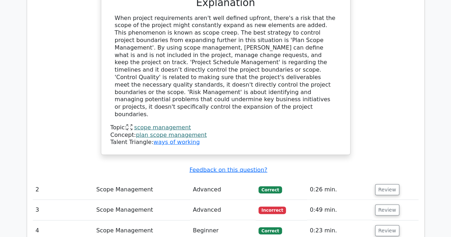
scroll to position [763, 0]
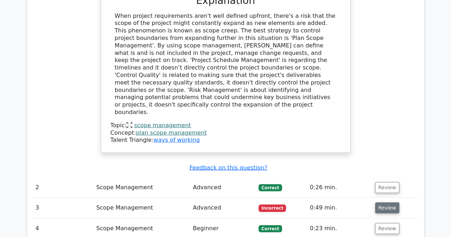
click at [392, 203] on button "Review" at bounding box center [387, 208] width 24 height 11
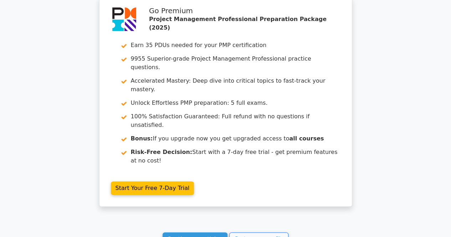
scroll to position [1426, 0]
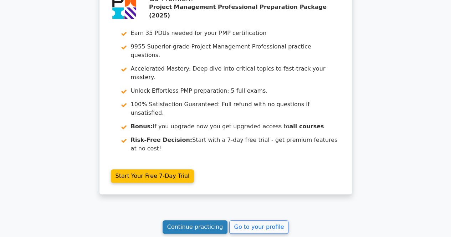
click at [198, 220] on link "Continue practicing" at bounding box center [195, 227] width 65 height 14
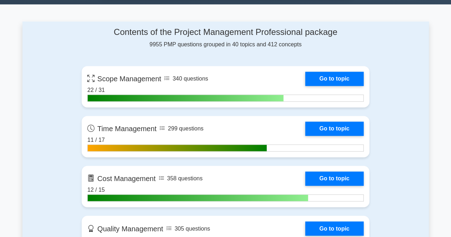
scroll to position [468, 0]
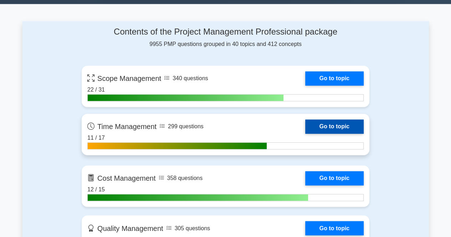
click at [326, 127] on link "Go to topic" at bounding box center [334, 127] width 59 height 14
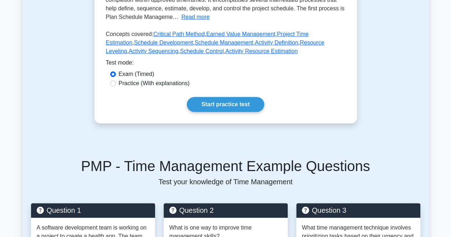
scroll to position [182, 0]
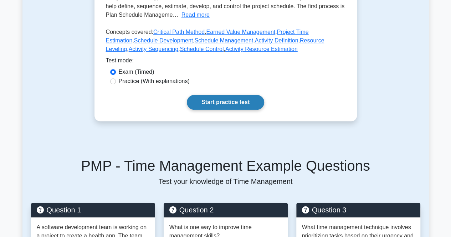
click at [245, 105] on link "Start practice test" at bounding box center [225, 102] width 77 height 15
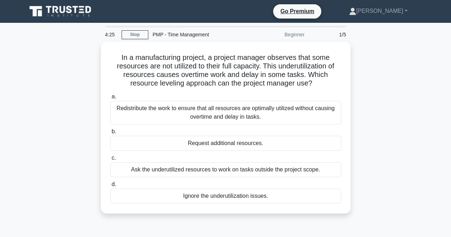
click at [245, 105] on div "Redistribute the work to ensure that all resources are optimally utilized witho…" at bounding box center [225, 113] width 231 height 24
click at [110, 99] on input "a. Redistribute the work to ensure that all resources are optimally utilized wi…" at bounding box center [110, 97] width 0 height 5
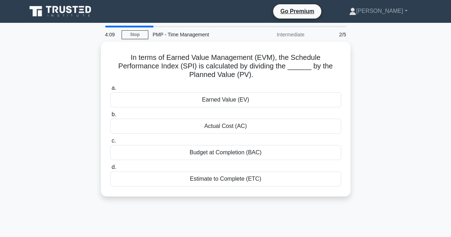
click at [245, 105] on div "Earned Value (EV)" at bounding box center [225, 99] width 231 height 15
click at [110, 91] on input "a. Earned Value (EV)" at bounding box center [110, 88] width 0 height 5
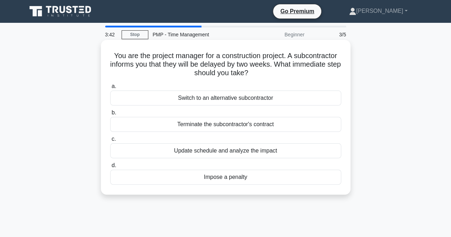
click at [210, 155] on div "Update schedule and analyze the impact" at bounding box center [225, 150] width 231 height 15
click at [110, 142] on input "c. Update schedule and analyze the impact" at bounding box center [110, 139] width 0 height 5
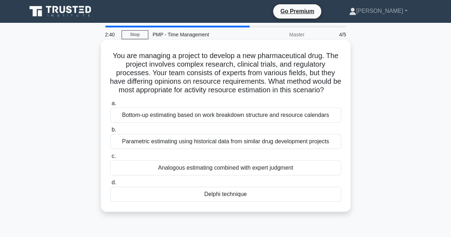
click at [189, 176] on div "Analogous estimating combined with expert judgment" at bounding box center [225, 168] width 231 height 15
click at [110, 159] on input "c. Analogous estimating combined with expert judgment" at bounding box center [110, 156] width 0 height 5
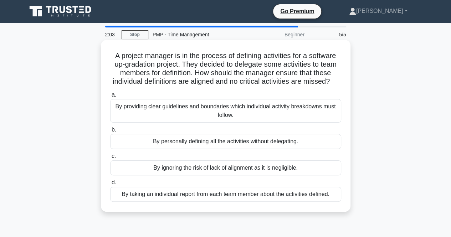
click at [245, 123] on div "By providing clear guidelines and boundaries which individual activity breakdow…" at bounding box center [225, 111] width 231 height 24
click at [110, 97] on input "a. By providing clear guidelines and boundaries which individual activity break…" at bounding box center [110, 95] width 0 height 5
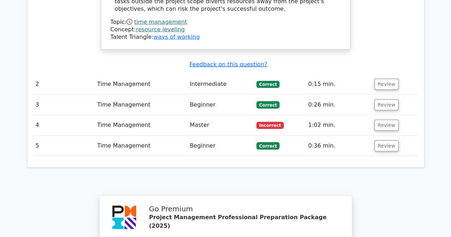
scroll to position [868, 0]
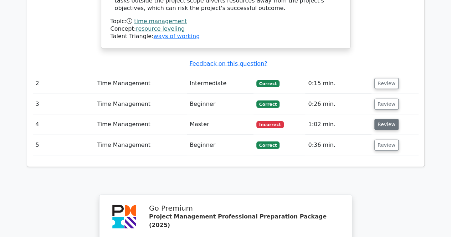
click at [386, 119] on button "Review" at bounding box center [387, 124] width 24 height 11
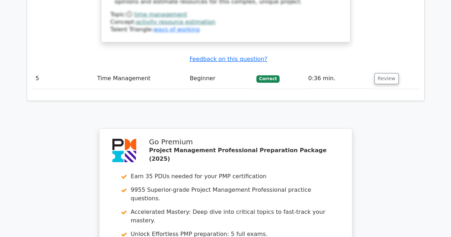
scroll to position [1570, 0]
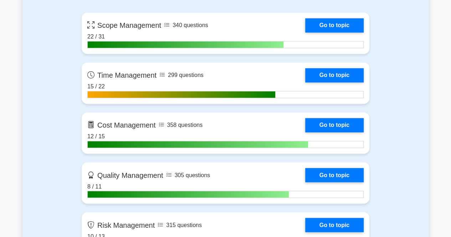
scroll to position [522, 0]
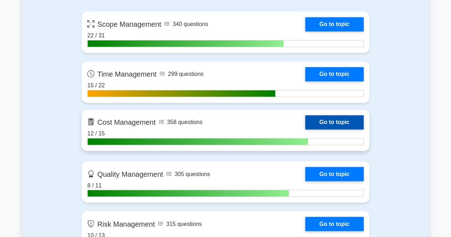
click at [340, 122] on link "Go to topic" at bounding box center [334, 122] width 59 height 14
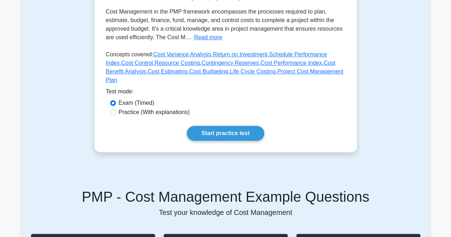
scroll to position [151, 0]
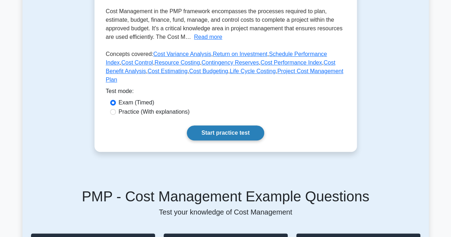
click at [255, 126] on link "Start practice test" at bounding box center [225, 133] width 77 height 15
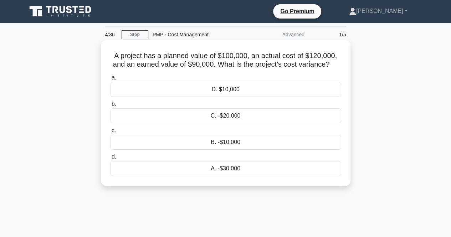
click at [253, 117] on div "C. -$20,000" at bounding box center [225, 115] width 231 height 15
click at [110, 107] on input "b. C. -$20,000" at bounding box center [110, 104] width 0 height 5
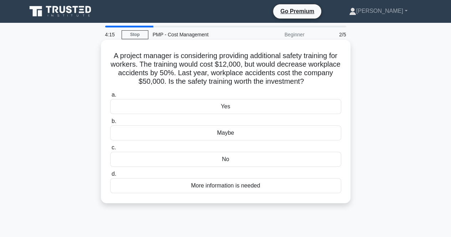
click at [253, 106] on div "Yes" at bounding box center [225, 106] width 231 height 15
click at [110, 97] on input "a. Yes" at bounding box center [110, 95] width 0 height 5
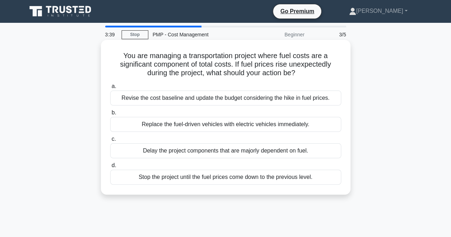
click at [253, 98] on div "Revise the cost baseline and update the budget considering the hike in fuel pri…" at bounding box center [225, 98] width 231 height 15
click at [110, 89] on input "a. Revise the cost baseline and update the budget considering the hike in fuel …" at bounding box center [110, 86] width 0 height 5
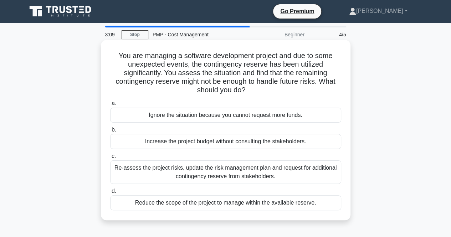
click at [258, 171] on div "Re-assess the project risks, update the risk management plan and request for ad…" at bounding box center [225, 173] width 231 height 24
click at [110, 159] on input "c. Re-assess the project risks, update the risk management plan and request for…" at bounding box center [110, 156] width 0 height 5
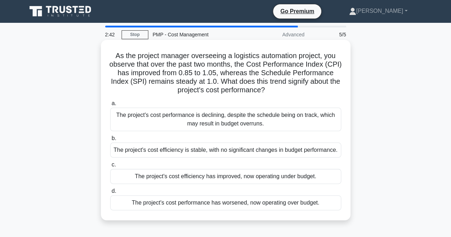
click at [256, 178] on div "The project's cost efficiency has improved, now operating under budget." at bounding box center [225, 176] width 231 height 15
click at [110, 167] on input "c. The project's cost efficiency has improved, now operating under budget." at bounding box center [110, 165] width 0 height 5
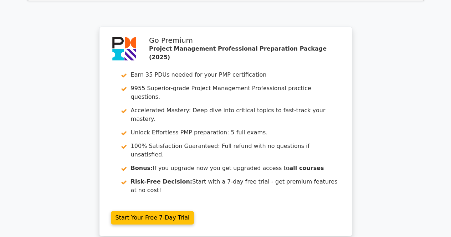
scroll to position [1038, 0]
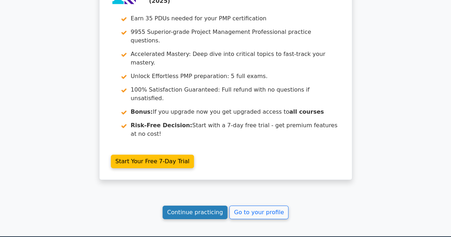
click at [204, 206] on link "Continue practicing" at bounding box center [195, 213] width 65 height 14
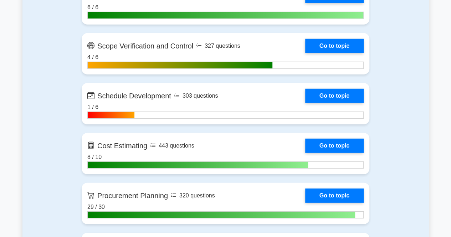
scroll to position [1000, 0]
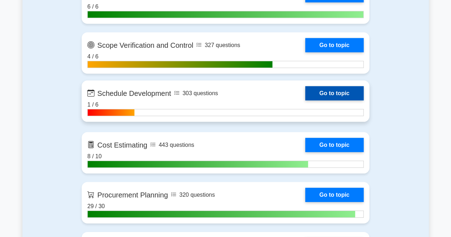
click at [350, 90] on link "Go to topic" at bounding box center [334, 93] width 59 height 14
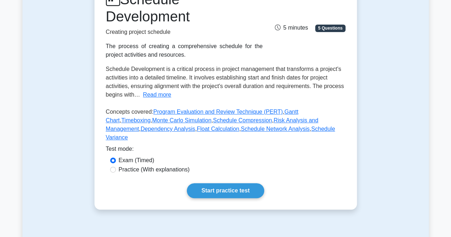
scroll to position [111, 0]
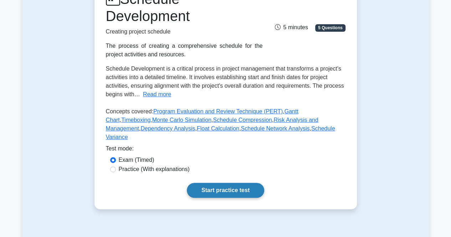
click at [229, 183] on link "Start practice test" at bounding box center [225, 190] width 77 height 15
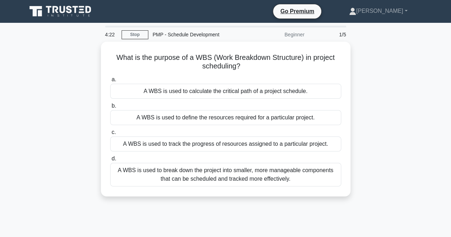
click at [229, 180] on div "A WBS is used to break down the project into smaller, more manageable component…" at bounding box center [225, 175] width 231 height 24
click at [110, 161] on input "d. A WBS is used to break down the project into smaller, more manageable compon…" at bounding box center [110, 159] width 0 height 5
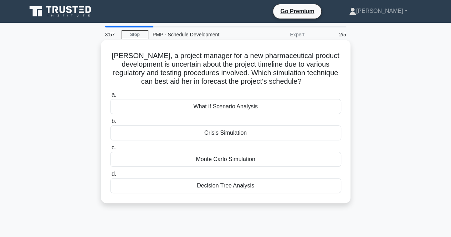
click at [230, 161] on div "Monte Carlo Simulation" at bounding box center [225, 159] width 231 height 15
click at [110, 150] on input "c. Monte Carlo Simulation" at bounding box center [110, 148] width 0 height 5
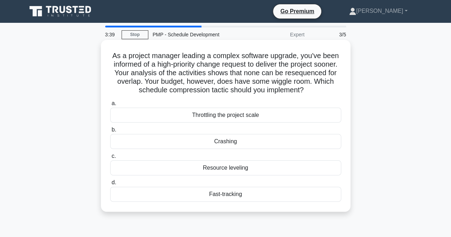
click at [228, 143] on div "Crashing" at bounding box center [225, 141] width 231 height 15
click at [110, 132] on input "b. Crashing" at bounding box center [110, 130] width 0 height 5
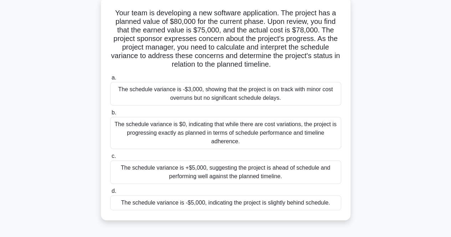
scroll to position [45, 0]
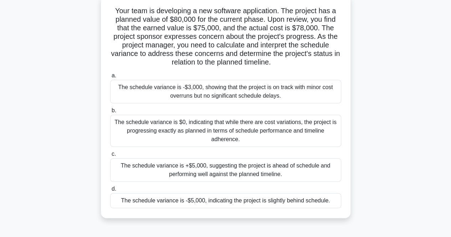
click at [234, 94] on div "The schedule variance is -$3,000, showing that the project is on track with min…" at bounding box center [225, 92] width 231 height 24
click at [110, 78] on input "a. The schedule variance is -$3,000, showing that the project is on track with …" at bounding box center [110, 75] width 0 height 5
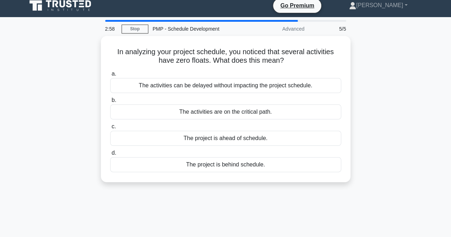
scroll to position [0, 0]
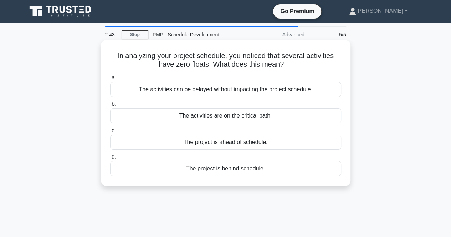
click at [229, 119] on div "The activities are on the critical path." at bounding box center [225, 115] width 231 height 15
click at [110, 107] on input "b. The activities are on the critical path." at bounding box center [110, 104] width 0 height 5
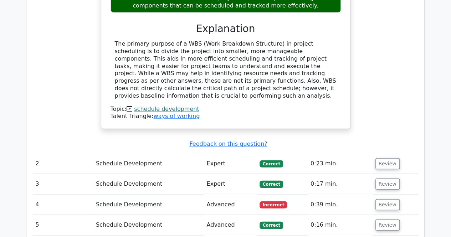
scroll to position [735, 0]
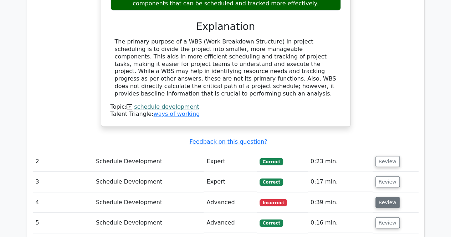
click at [387, 197] on button "Review" at bounding box center [388, 202] width 24 height 11
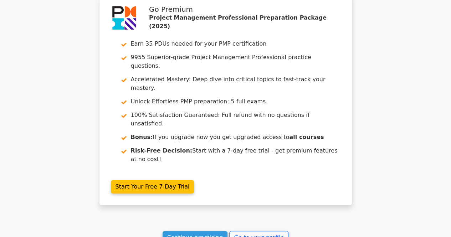
scroll to position [1570, 0]
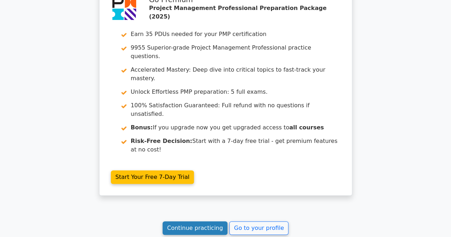
click at [207, 222] on link "Continue practicing" at bounding box center [195, 229] width 65 height 14
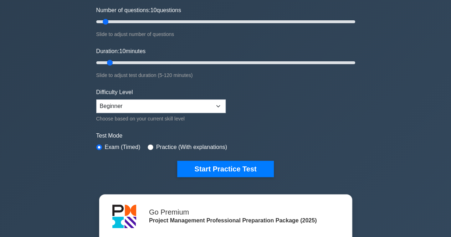
scroll to position [92, 0]
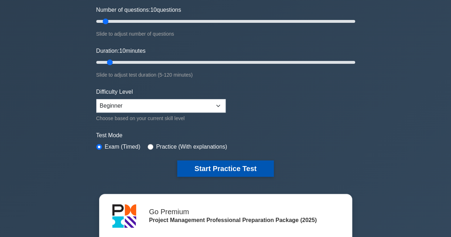
click at [210, 167] on button "Start Practice Test" at bounding box center [225, 169] width 96 height 16
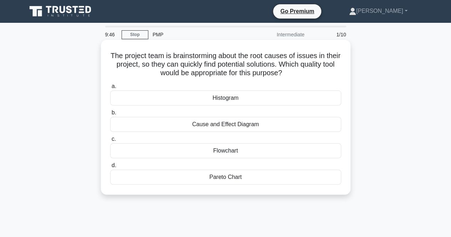
click at [238, 126] on div "Cause and Effect Diagram" at bounding box center [225, 124] width 231 height 15
click at [110, 115] on input "b. Cause and Effect Diagram" at bounding box center [110, 113] width 0 height 5
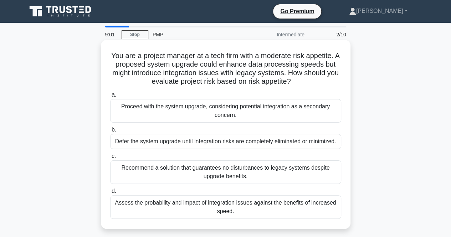
click at [205, 204] on div "Assess the probability and impact of integration issues against the benefits of…" at bounding box center [225, 207] width 231 height 24
click at [110, 194] on input "d. Assess the probability and impact of integration issues against the benefits…" at bounding box center [110, 191] width 0 height 5
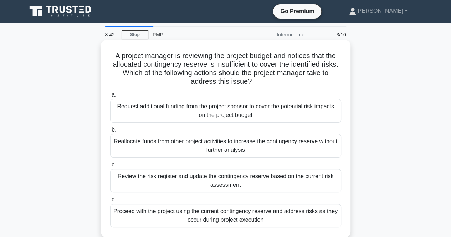
click at [206, 182] on div "Review the risk register and update the contingency reserve based on the curren…" at bounding box center [225, 181] width 231 height 24
click at [110, 167] on input "c. Review the risk register and update the contingency reserve based on the cur…" at bounding box center [110, 165] width 0 height 5
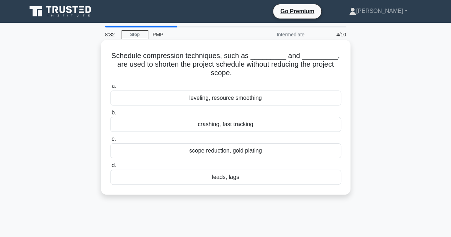
click at [246, 126] on div "crashing, fast tracking" at bounding box center [225, 124] width 231 height 15
click at [110, 115] on input "b. crashing, fast tracking" at bounding box center [110, 113] width 0 height 5
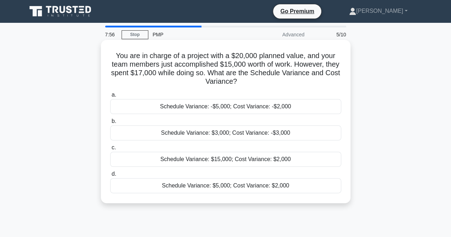
click at [276, 107] on div "Schedule Variance: -$5,000; Cost Variance: -$2,000" at bounding box center [225, 106] width 231 height 15
click at [110, 97] on input "a. Schedule Variance: -$5,000; Cost Variance: -$2,000" at bounding box center [110, 95] width 0 height 5
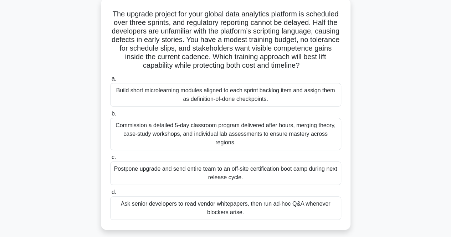
scroll to position [44, 0]
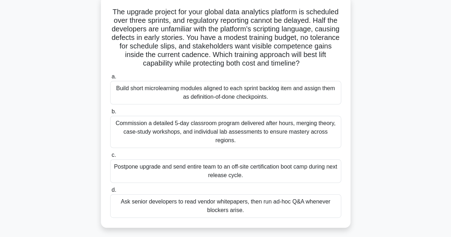
click at [300, 100] on div "Build short microlearning modules aligned to each sprint backlog item and assig…" at bounding box center [225, 93] width 231 height 24
click at [110, 79] on input "a. Build short microlearning modules aligned to each sprint backlog item and as…" at bounding box center [110, 77] width 0 height 5
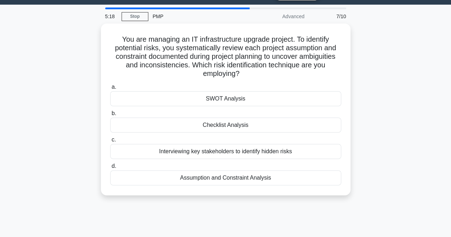
scroll to position [19, 0]
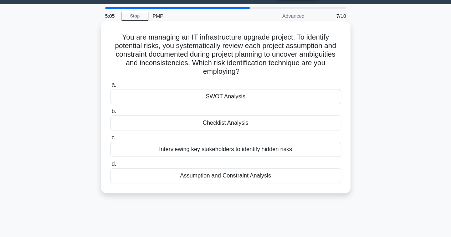
click at [303, 94] on div "SWOT Analysis" at bounding box center [225, 96] width 231 height 15
click at [110, 87] on input "a. SWOT Analysis" at bounding box center [110, 85] width 0 height 5
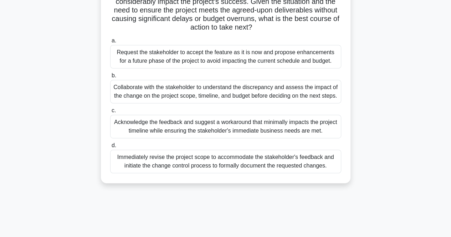
scroll to position [133, 0]
click at [303, 94] on div "Collaborate with the stakeholder to understand the discrepancy and assess the i…" at bounding box center [225, 92] width 231 height 24
click at [110, 78] on input "b. Collaborate with the stakeholder to understand the discrepancy and assess th…" at bounding box center [110, 75] width 0 height 5
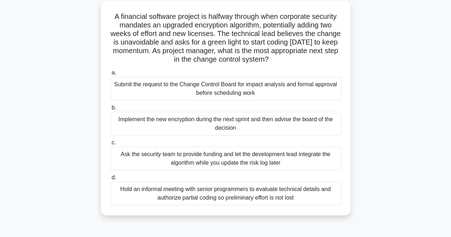
scroll to position [41, 0]
click at [303, 94] on div "Submit the request to the Change Control Board for impact analysis and formal a…" at bounding box center [225, 89] width 231 height 24
click at [110, 76] on input "a. Submit the request to the Change Control Board for impact analysis and forma…" at bounding box center [110, 73] width 0 height 5
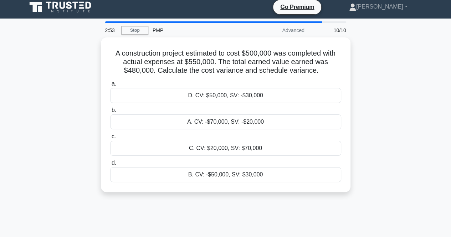
scroll to position [0, 0]
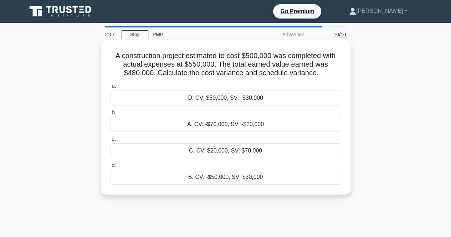
click at [225, 177] on div "B. CV: -$50,000, SV: $30,000" at bounding box center [225, 177] width 231 height 15
click at [110, 168] on input "d. B. CV: -$50,000, SV: $30,000" at bounding box center [110, 165] width 0 height 5
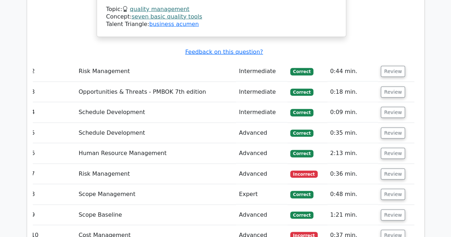
scroll to position [940, 0]
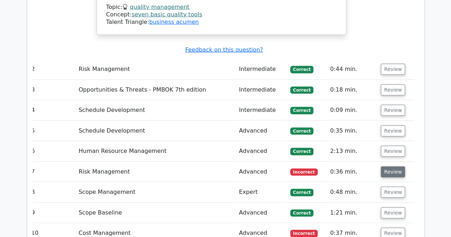
click at [393, 167] on button "Review" at bounding box center [393, 172] width 24 height 11
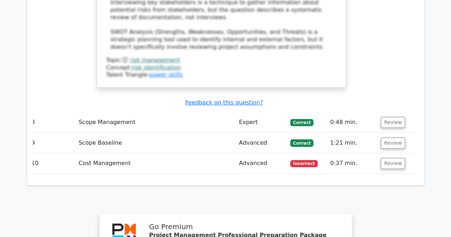
scroll to position [1379, 0]
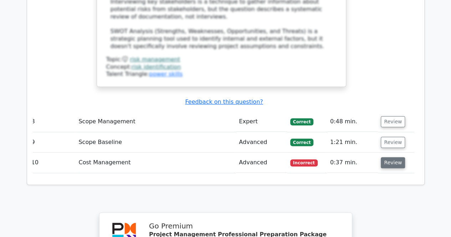
click at [390, 157] on button "Review" at bounding box center [393, 162] width 24 height 11
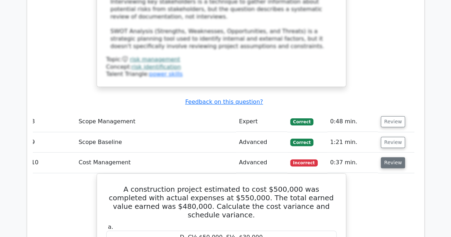
click at [390, 157] on button "Review" at bounding box center [393, 162] width 24 height 11
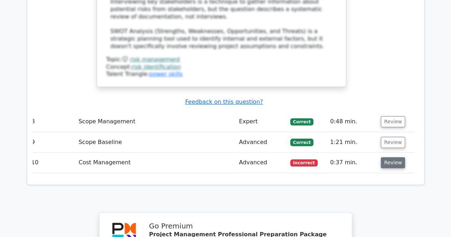
click at [390, 157] on button "Review" at bounding box center [393, 162] width 24 height 11
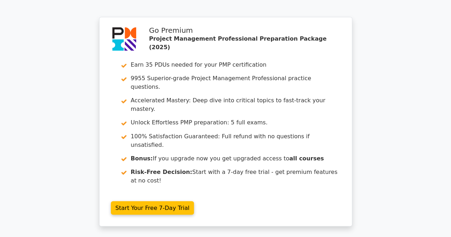
scroll to position [1909, 0]
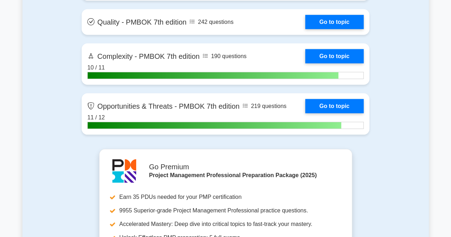
scroll to position [2326, 0]
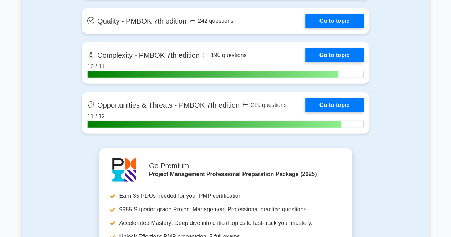
click at [305, 112] on link "Go to topic" at bounding box center [334, 105] width 59 height 14
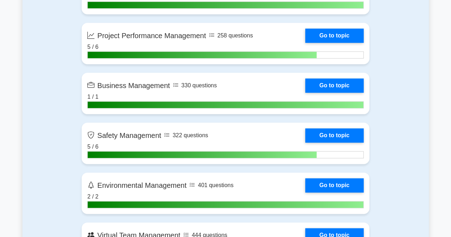
scroll to position [1709, 0]
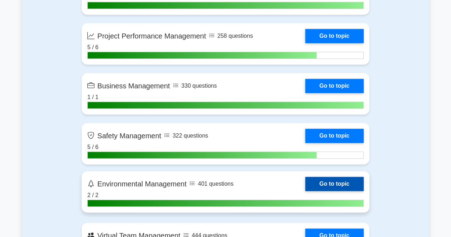
click at [331, 182] on link "Go to topic" at bounding box center [334, 184] width 59 height 14
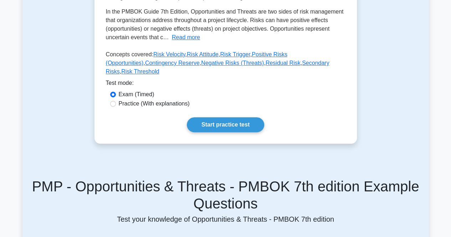
scroll to position [198, 0]
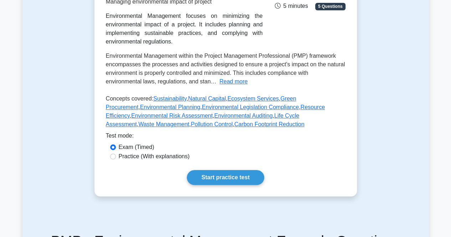
scroll to position [162, 0]
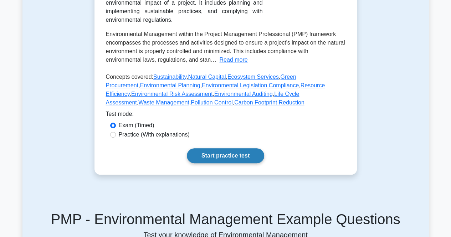
click at [240, 156] on link "Start practice test" at bounding box center [225, 155] width 77 height 15
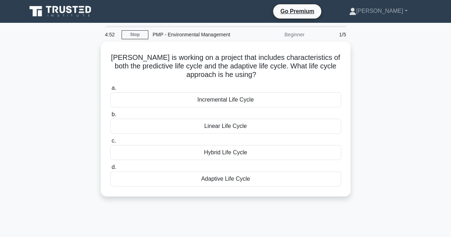
click at [240, 156] on div "Hybrid Life Cycle" at bounding box center [225, 152] width 231 height 15
click at [110, 143] on input "c. Hybrid Life Cycle" at bounding box center [110, 141] width 0 height 5
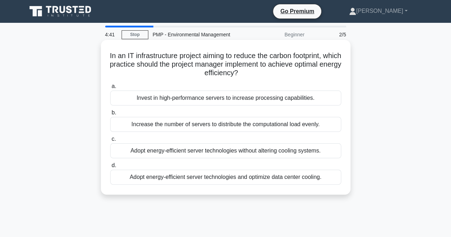
drag, startPoint x: 0, startPoint y: 0, endPoint x: 240, endPoint y: 156, distance: 286.6
click at [240, 156] on div "Adopt energy-efficient server technologies without altering cooling systems." at bounding box center [225, 150] width 231 height 15
click at [110, 142] on input "c. Adopt energy-efficient server technologies without altering cooling systems." at bounding box center [110, 139] width 0 height 5
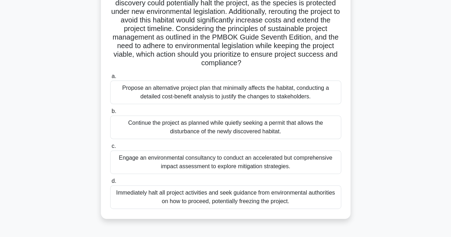
scroll to position [87, 0]
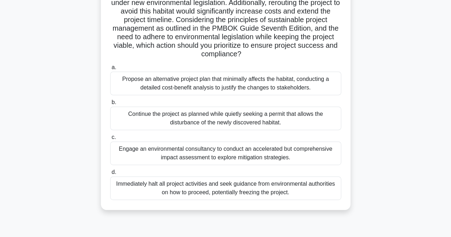
click at [242, 192] on div "Immediately halt all project activities and seek guidance from environmental au…" at bounding box center [225, 189] width 231 height 24
click at [110, 175] on input "d. Immediately halt all project activities and seek guidance from environmental…" at bounding box center [110, 172] width 0 height 5
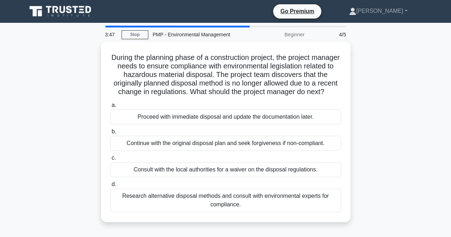
scroll to position [0, 0]
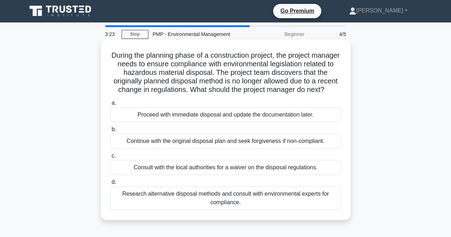
click at [243, 205] on div "Research alternative disposal methods and consult with environmental experts fo…" at bounding box center [225, 199] width 231 height 24
click at [110, 185] on input "d. Research alternative disposal methods and consult with environmental experts…" at bounding box center [110, 182] width 0 height 5
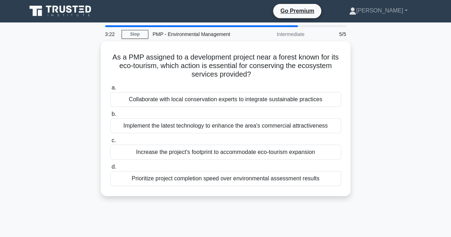
scroll to position [0, 0]
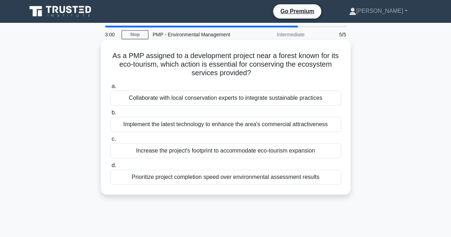
click at [255, 97] on div "Collaborate with local conservation experts to integrate sustainable practices" at bounding box center [225, 98] width 231 height 15
click at [110, 89] on input "a. Collaborate with local conservation experts to integrate sustainable practic…" at bounding box center [110, 86] width 0 height 5
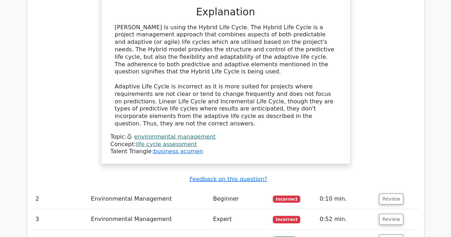
scroll to position [746, 0]
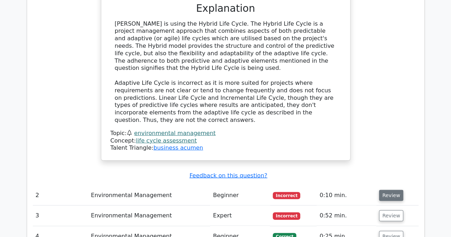
click at [390, 190] on button "Review" at bounding box center [391, 195] width 24 height 11
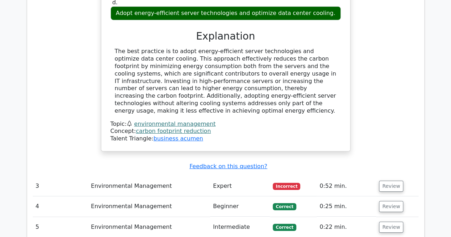
scroll to position [1107, 0]
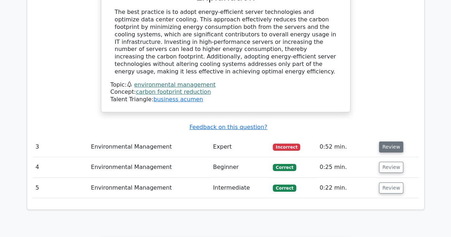
click at [389, 142] on button "Review" at bounding box center [391, 147] width 24 height 11
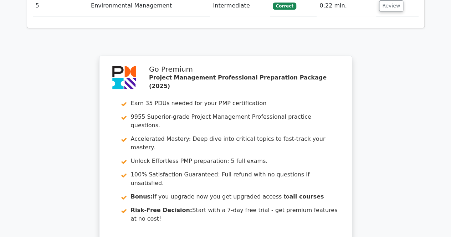
scroll to position [1814, 0]
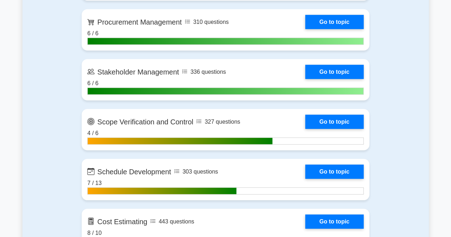
scroll to position [925, 0]
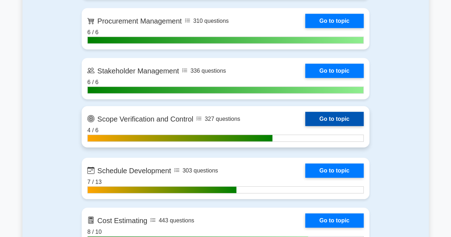
click at [339, 118] on link "Go to topic" at bounding box center [334, 119] width 59 height 14
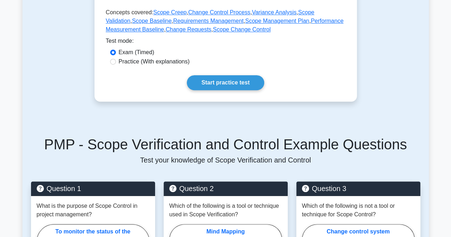
scroll to position [221, 0]
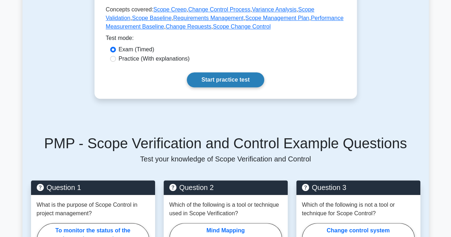
click at [235, 79] on link "Start practice test" at bounding box center [225, 79] width 77 height 15
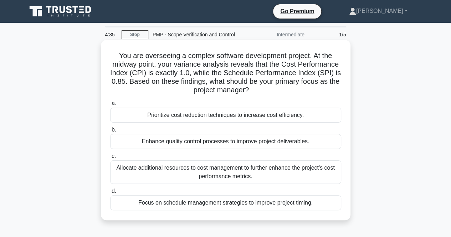
click at [166, 206] on div "Focus on schedule management strategies to improve project timing." at bounding box center [225, 202] width 231 height 15
click at [110, 194] on input "d. Focus on schedule management strategies to improve project timing." at bounding box center [110, 191] width 0 height 5
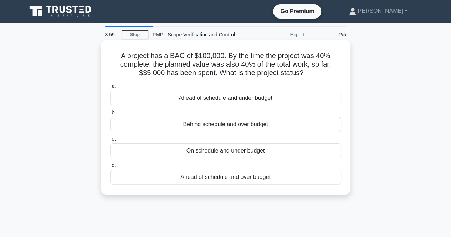
click at [249, 152] on div "On schedule and under budget" at bounding box center [225, 150] width 231 height 15
click at [110, 142] on input "c. On schedule and under budget" at bounding box center [110, 139] width 0 height 5
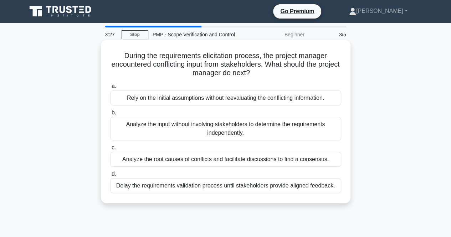
click at [249, 162] on div "Analyze the root causes of conflicts and facilitate discussions to find a conse…" at bounding box center [225, 159] width 231 height 15
click at [110, 150] on input "c. Analyze the root causes of conflicts and facilitate discussions to find a co…" at bounding box center [110, 148] width 0 height 5
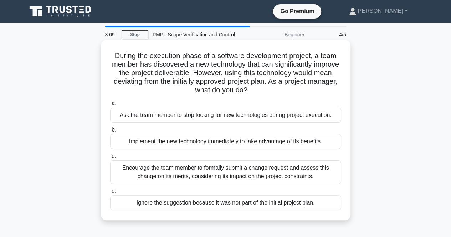
click at [253, 173] on div "Encourage the team member to formally submit a change request and assess this c…" at bounding box center [225, 173] width 231 height 24
click at [110, 159] on input "c. Encourage the team member to formally submit a change request and assess thi…" at bounding box center [110, 156] width 0 height 5
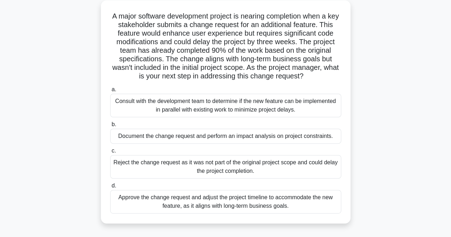
scroll to position [42, 0]
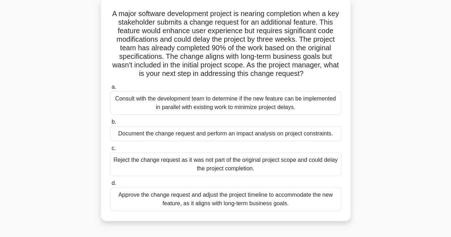
click at [245, 132] on div "Document the change request and perform an impact analysis on project constrain…" at bounding box center [225, 133] width 231 height 15
click at [110, 125] on input "b. Document the change request and perform an impact analysis on project constr…" at bounding box center [110, 122] width 0 height 5
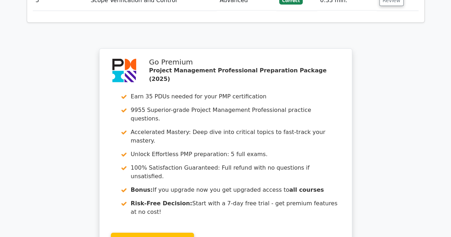
scroll to position [1063, 0]
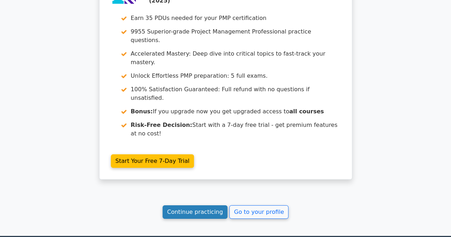
click at [198, 205] on link "Continue practicing" at bounding box center [195, 212] width 65 height 14
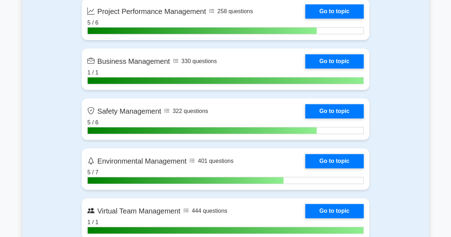
scroll to position [1734, 0]
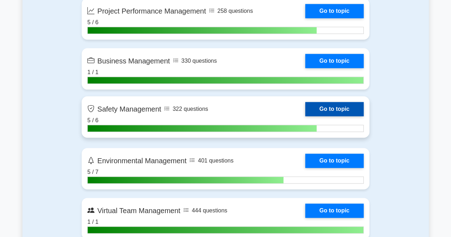
click at [333, 103] on link "Go to topic" at bounding box center [334, 109] width 59 height 14
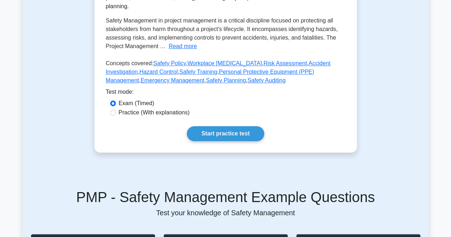
scroll to position [161, 0]
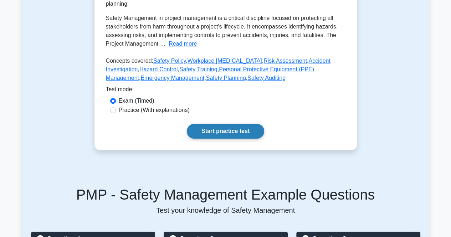
click at [240, 127] on link "Start practice test" at bounding box center [225, 131] width 77 height 15
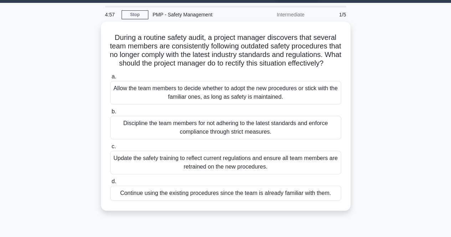
scroll to position [21, 0]
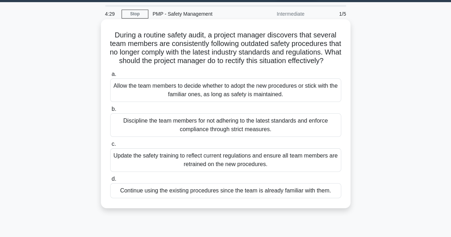
click at [266, 172] on div "Update the safety training to reflect current regulations and ensure all team m…" at bounding box center [225, 160] width 231 height 24
click at [110, 147] on input "c. Update the safety training to reflect current regulations and ensure all tea…" at bounding box center [110, 144] width 0 height 5
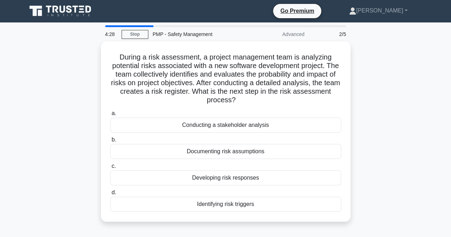
scroll to position [0, 0]
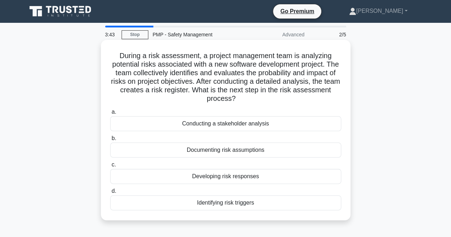
click at [280, 178] on div "Developing risk responses" at bounding box center [225, 176] width 231 height 15
click at [110, 167] on input "c. Developing risk responses" at bounding box center [110, 165] width 0 height 5
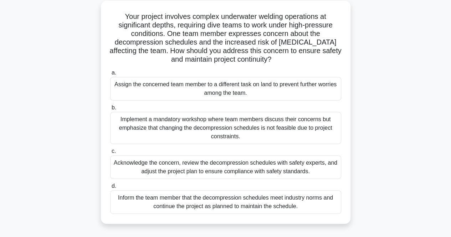
scroll to position [40, 0]
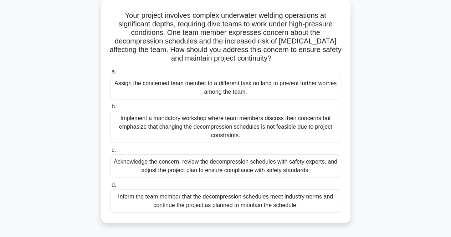
click at [280, 167] on div "Acknowledge the concern, review the decompression schedules with safety experts…" at bounding box center [225, 166] width 231 height 24
click at [110, 153] on input "c. Acknowledge the concern, review the decompression schedules with safety expe…" at bounding box center [110, 150] width 0 height 5
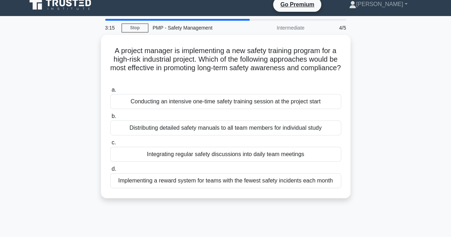
scroll to position [0, 0]
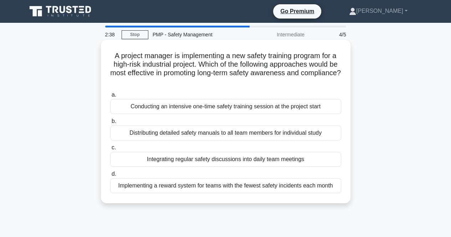
click at [280, 160] on div "Integrating regular safety discussions into daily team meetings" at bounding box center [225, 159] width 231 height 15
click at [110, 150] on input "c. Integrating regular safety discussions into daily team meetings" at bounding box center [110, 148] width 0 height 5
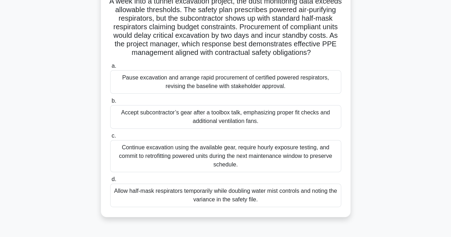
scroll to position [54, 0]
click at [208, 94] on div "Pause excavation and arrange rapid procurement of certified powered respirators…" at bounding box center [225, 83] width 231 height 24
click at [110, 69] on input "a. Pause excavation and arrange rapid procurement of certified powered respirat…" at bounding box center [110, 66] width 0 height 5
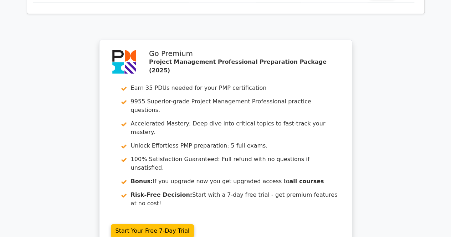
scroll to position [1061, 0]
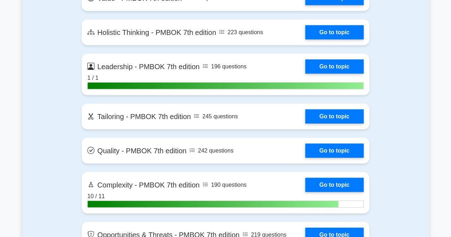
scroll to position [2196, 0]
